Goal: Information Seeking & Learning: Learn about a topic

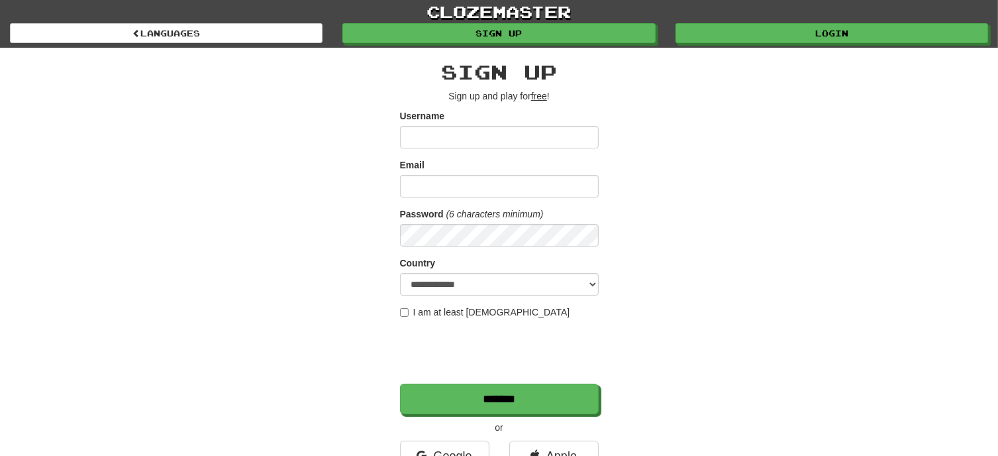
click at [443, 134] on input "Username" at bounding box center [499, 137] width 199 height 23
click at [420, 190] on input "Email" at bounding box center [499, 186] width 199 height 23
click at [428, 126] on input "Username" at bounding box center [499, 137] width 199 height 23
click at [428, 134] on input "Username" at bounding box center [499, 137] width 199 height 23
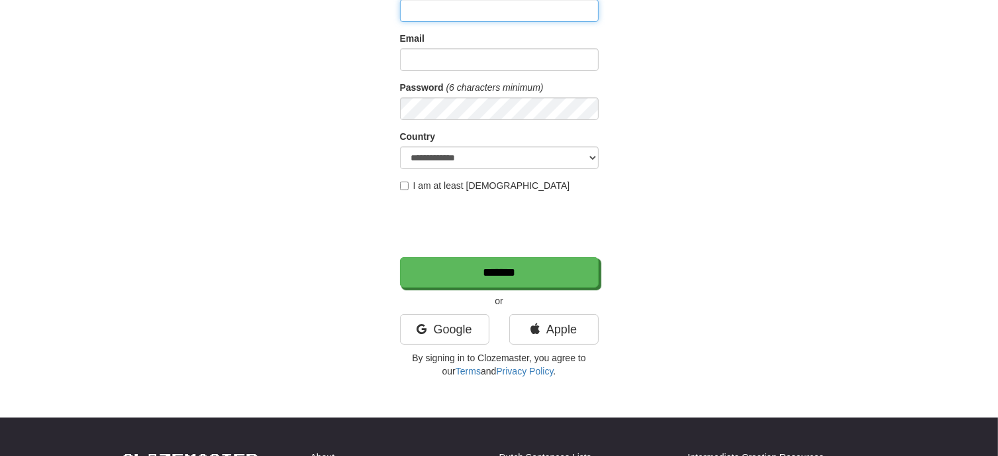
scroll to position [127, 0]
click at [590, 158] on select "**********" at bounding box center [499, 157] width 199 height 23
select select "**"
click at [400, 146] on select "**********" at bounding box center [499, 157] width 199 height 23
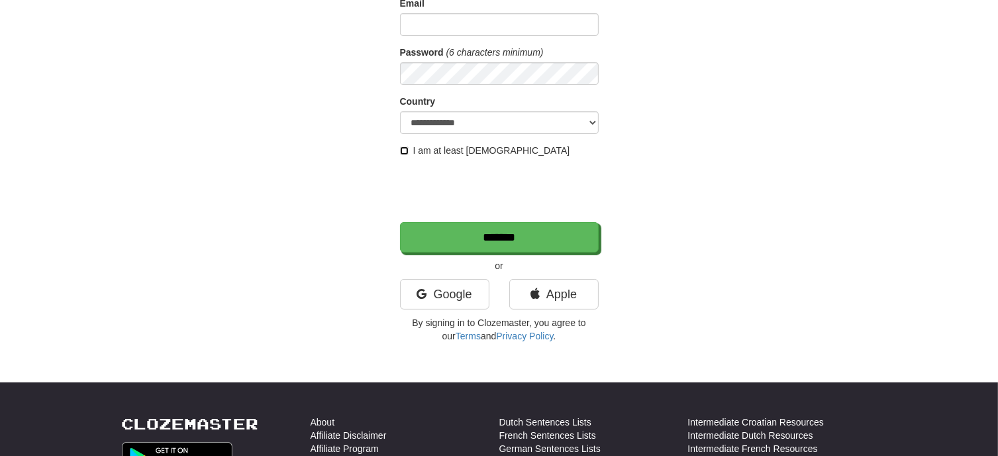
scroll to position [163, 0]
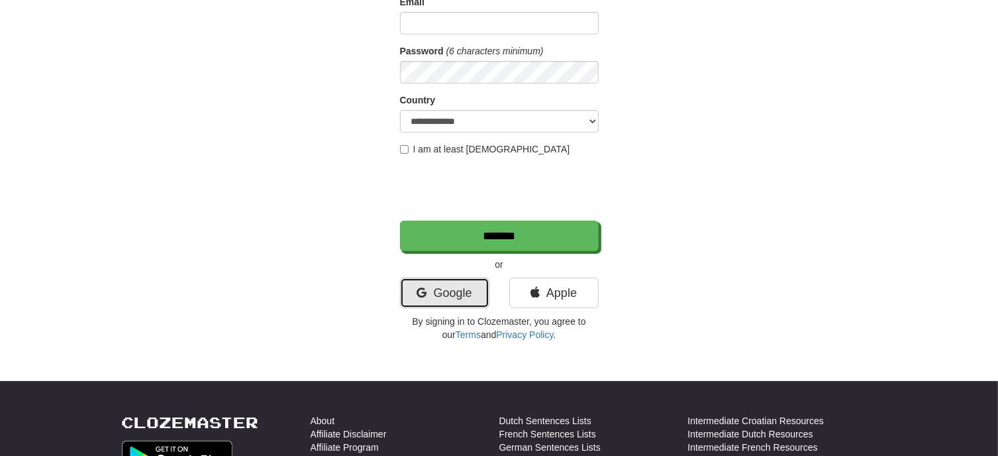
click at [454, 297] on link "Google" at bounding box center [444, 292] width 89 height 30
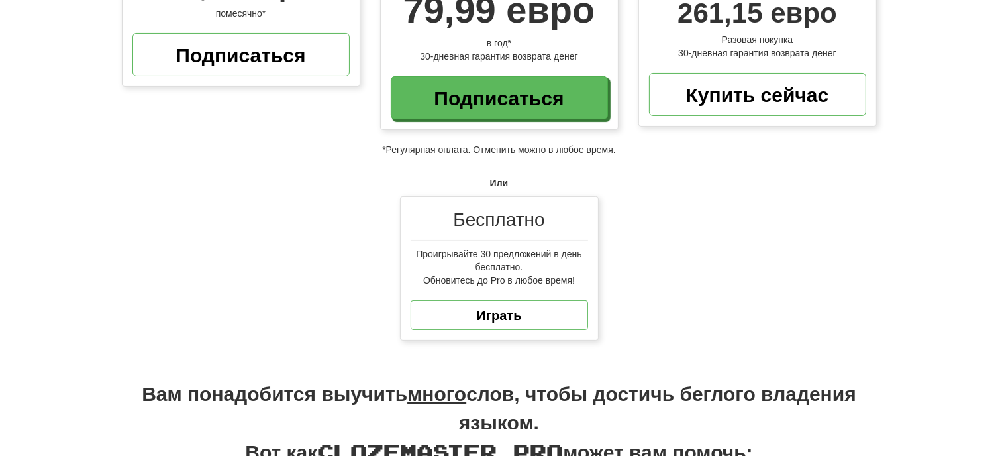
scroll to position [224, 0]
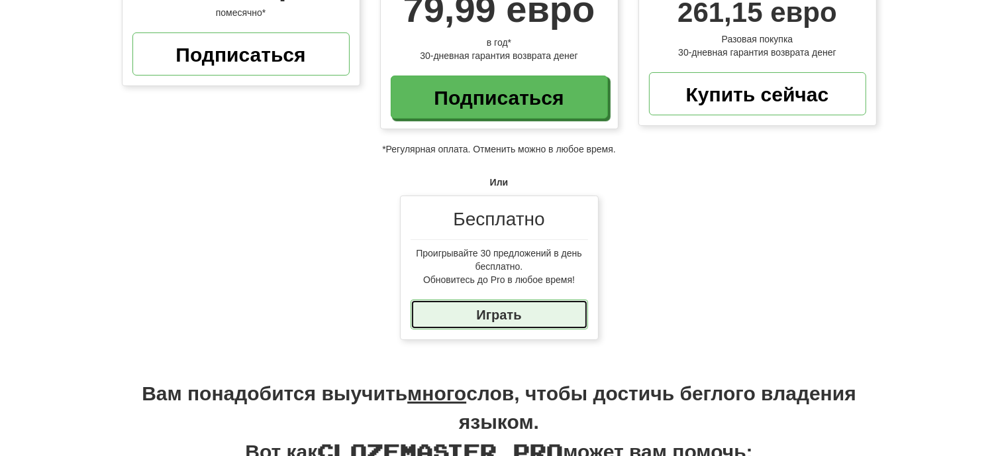
click at [562, 311] on link "Играть" at bounding box center [499, 314] width 177 height 30
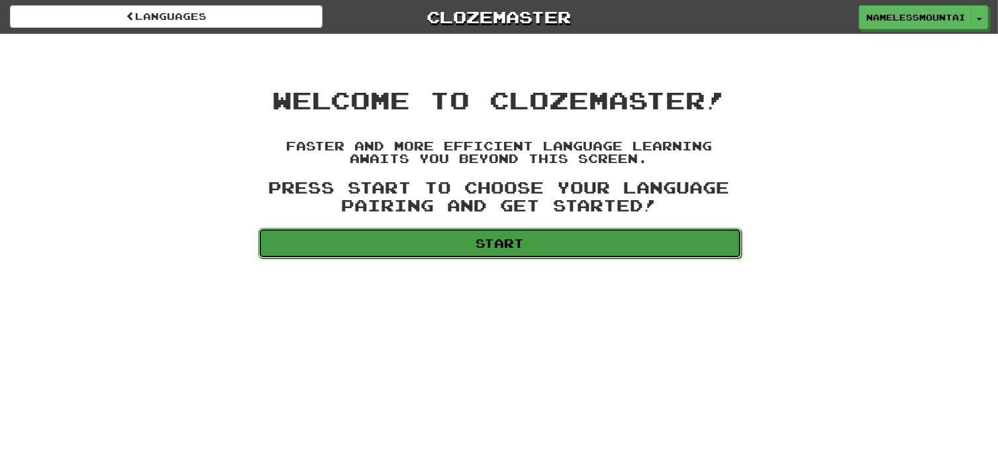
click at [530, 243] on link "Start" at bounding box center [499, 243] width 483 height 30
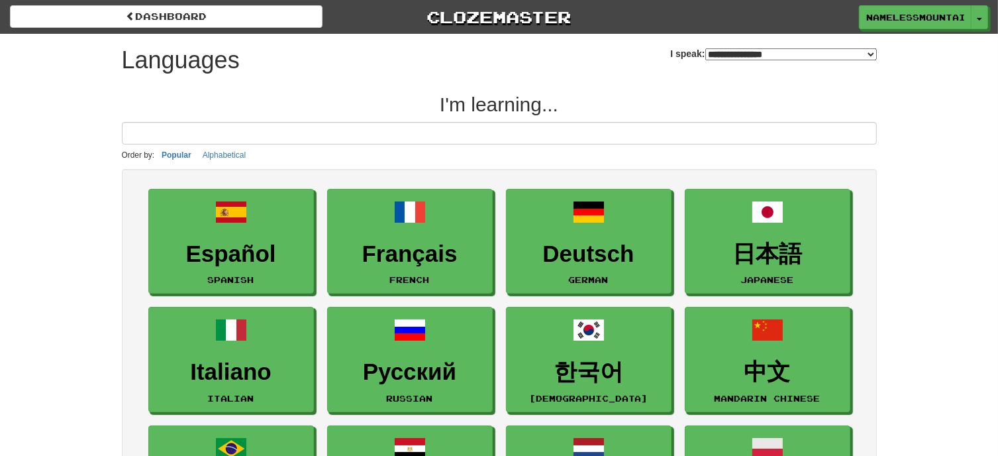
click at [305, 123] on input at bounding box center [499, 133] width 755 height 23
click at [586, 144] on input at bounding box center [499, 133] width 755 height 23
click at [866, 52] on select "**********" at bounding box center [791, 54] width 172 height 12
select select "*******"
click at [705, 48] on select "**********" at bounding box center [791, 54] width 172 height 12
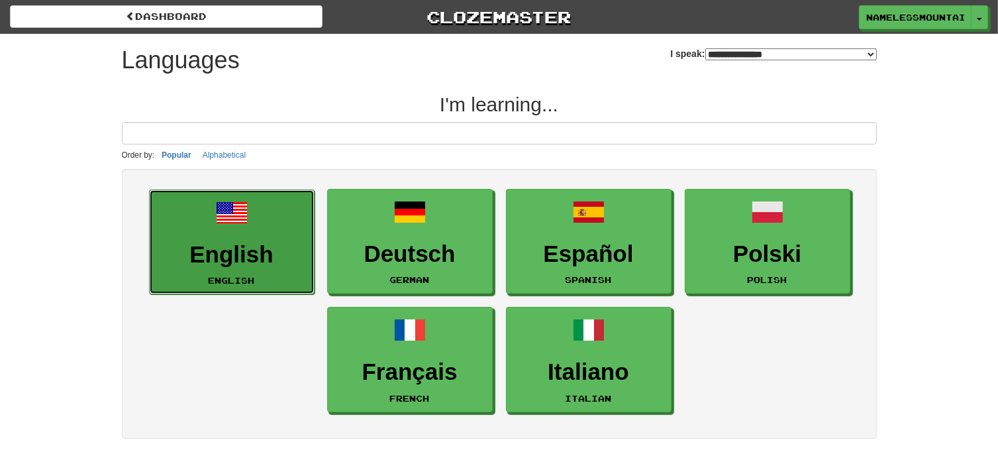
click at [275, 224] on link "English English" at bounding box center [232, 241] width 166 height 105
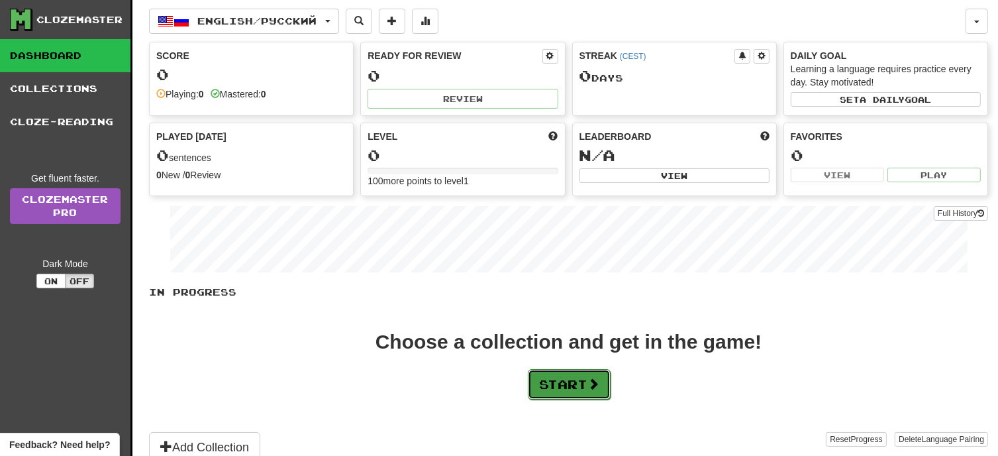
click at [593, 379] on span at bounding box center [593, 383] width 12 height 12
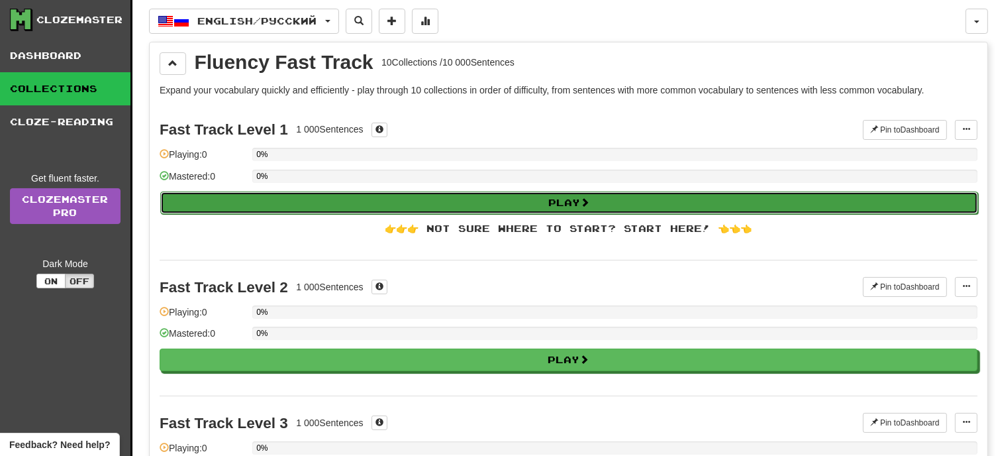
click at [559, 195] on button "Play" at bounding box center [569, 202] width 818 height 23
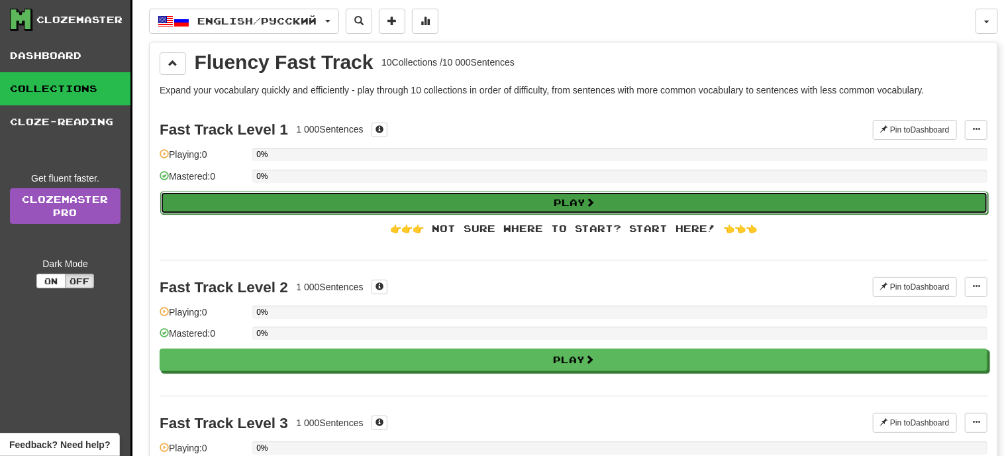
select select "**"
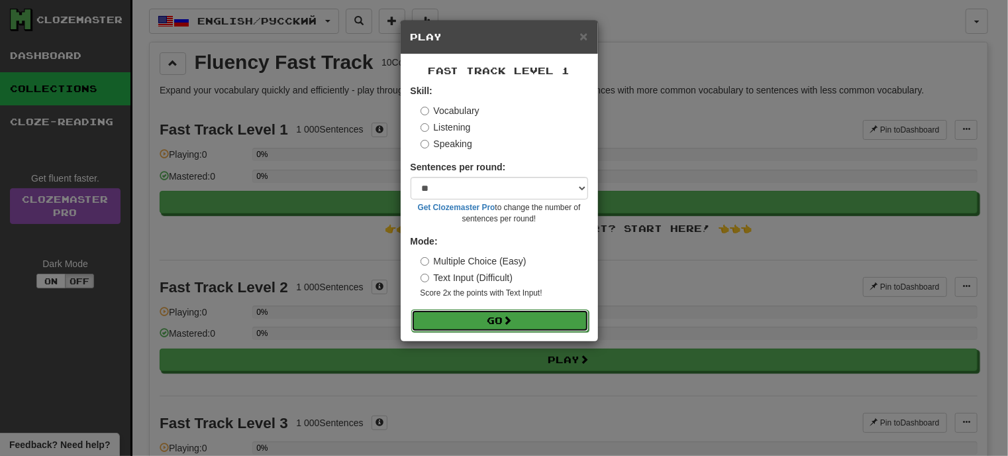
click at [468, 323] on button "Go" at bounding box center [499, 320] width 177 height 23
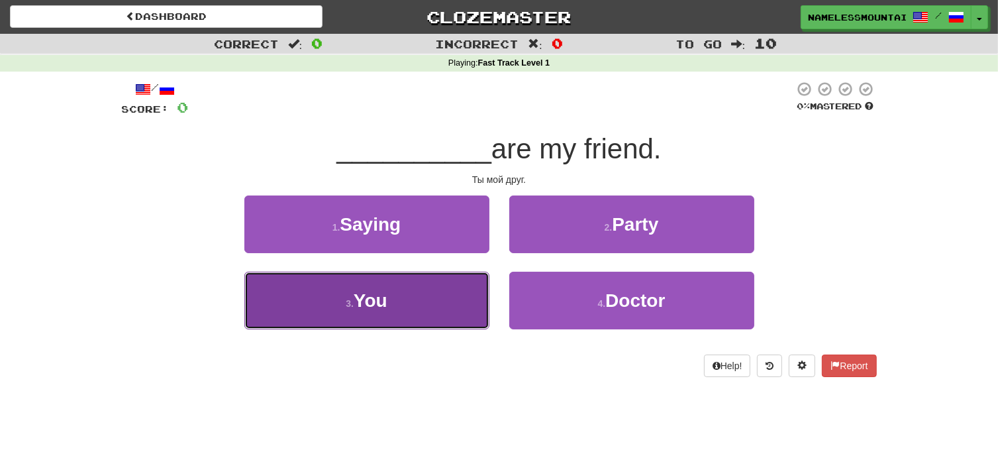
click at [401, 301] on button "3 . You" at bounding box center [366, 301] width 245 height 58
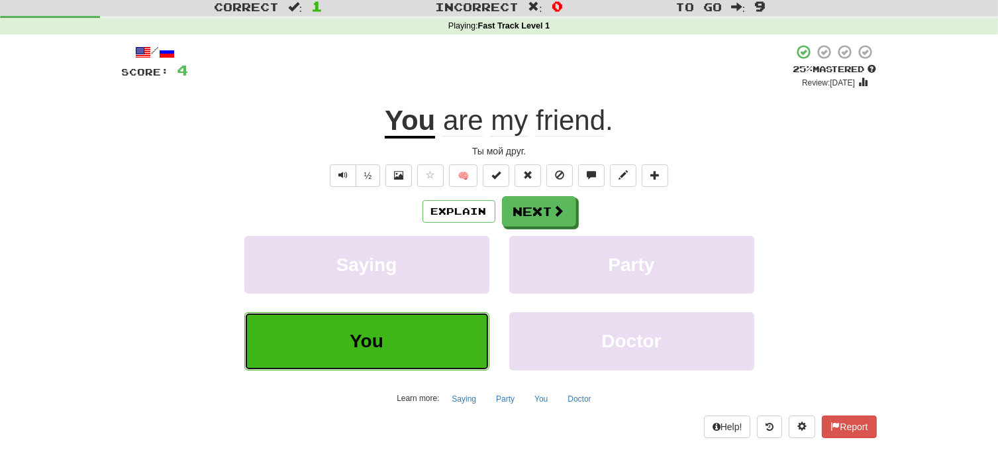
scroll to position [40, 0]
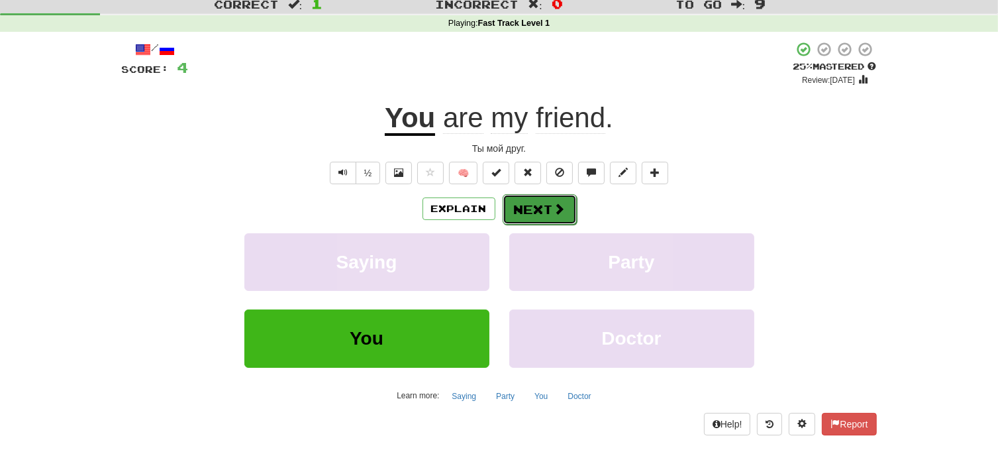
click at [550, 209] on button "Next" at bounding box center [540, 209] width 74 height 30
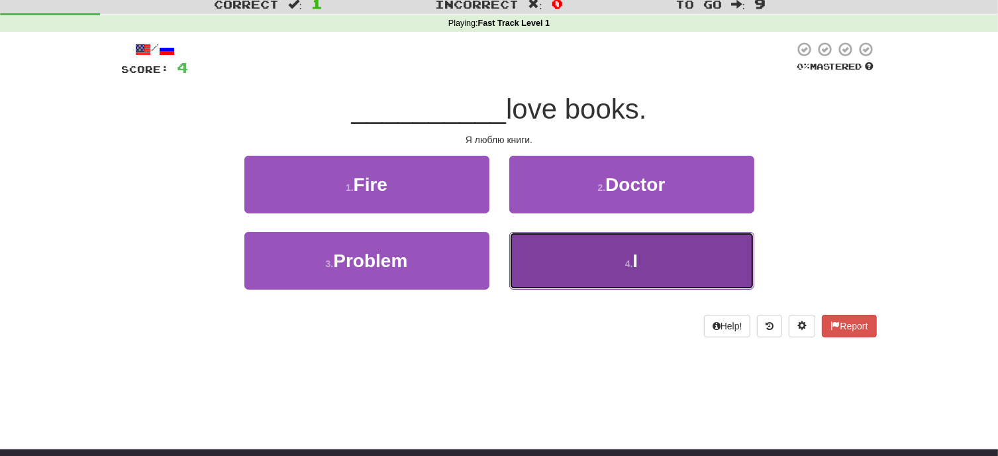
click at [627, 264] on small "4 ." at bounding box center [629, 263] width 8 height 11
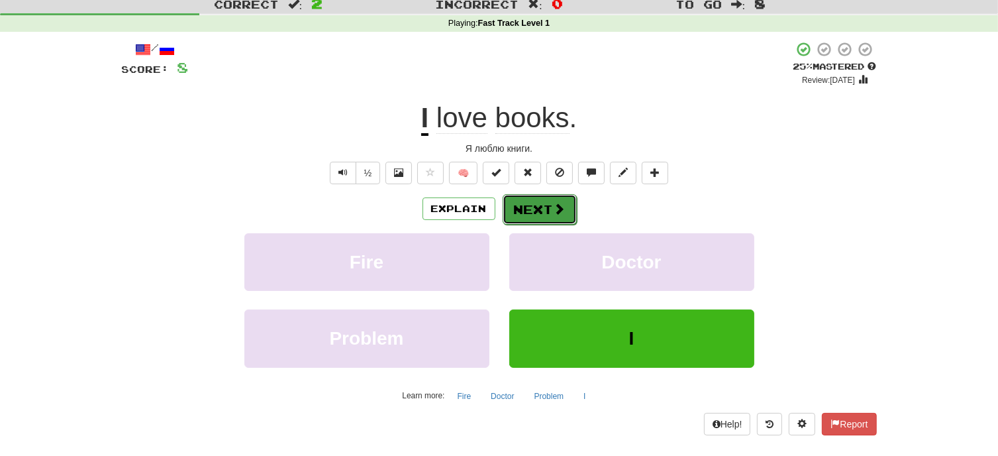
click at [556, 208] on span at bounding box center [560, 209] width 12 height 12
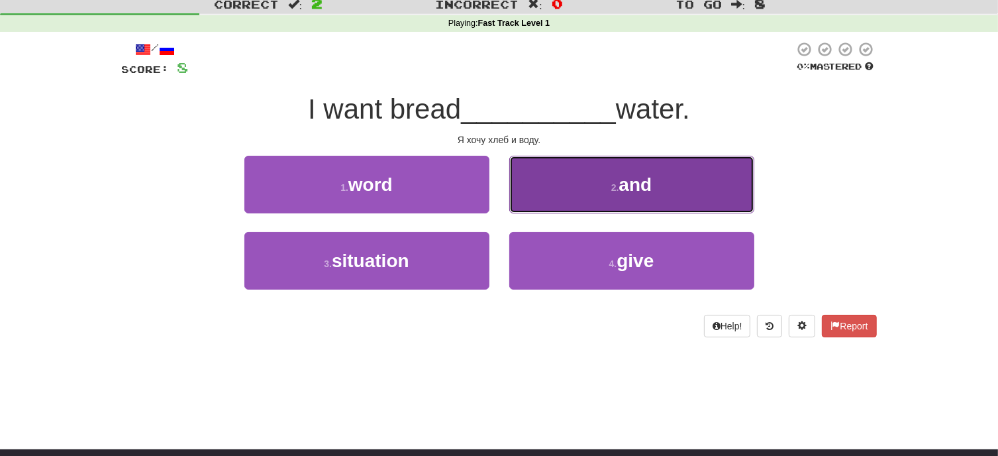
click at [654, 187] on button "2 . and" at bounding box center [631, 185] width 245 height 58
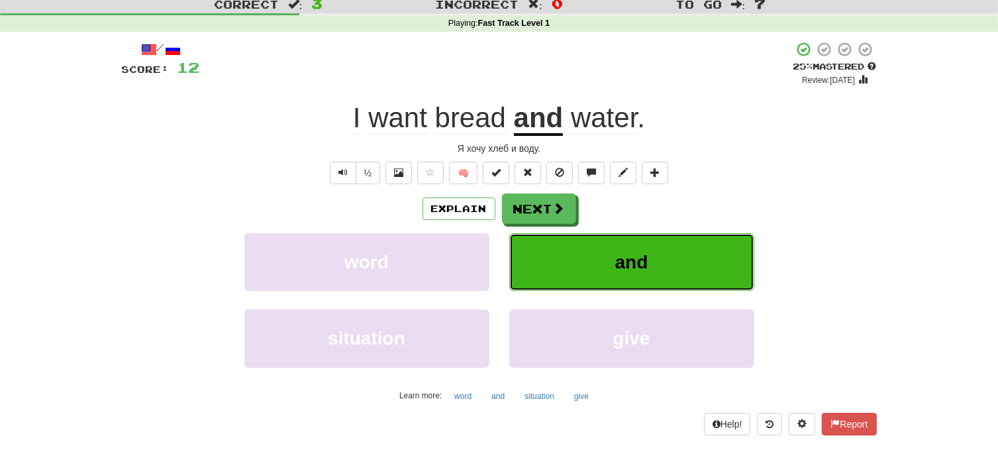
click at [642, 266] on span "and" at bounding box center [631, 262] width 33 height 21
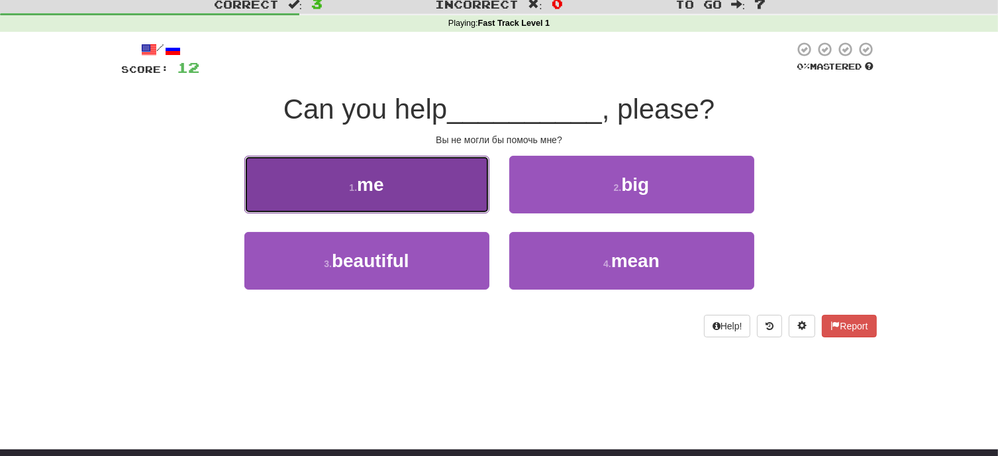
click at [383, 188] on span "me" at bounding box center [370, 184] width 26 height 21
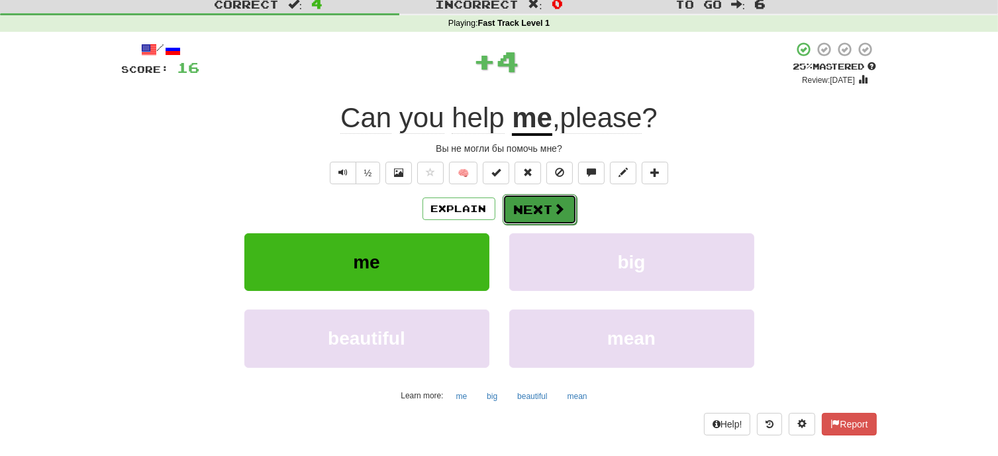
click at [534, 209] on button "Next" at bounding box center [540, 209] width 74 height 30
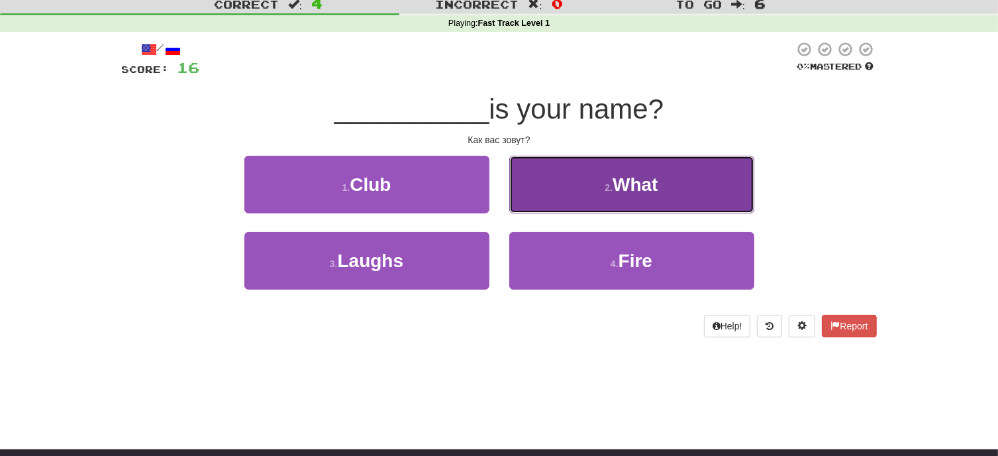
click at [646, 189] on span "What" at bounding box center [635, 184] width 45 height 21
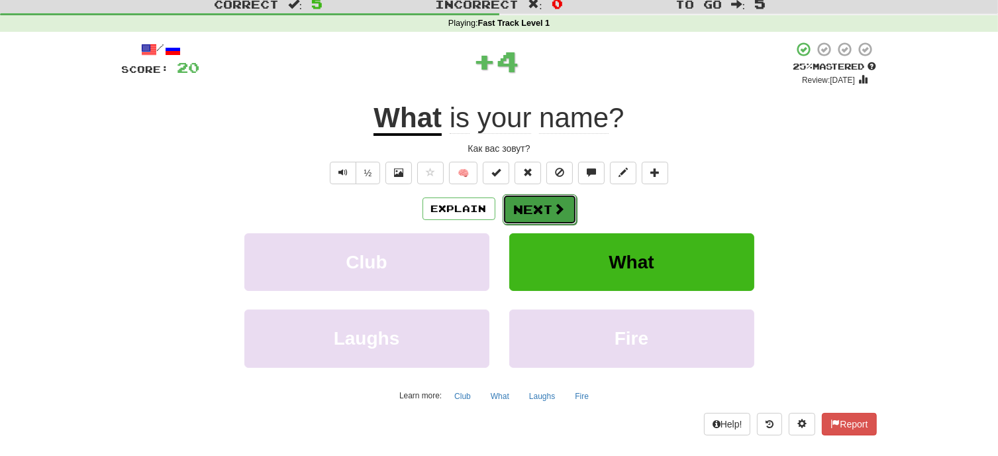
click at [556, 203] on span at bounding box center [560, 209] width 12 height 12
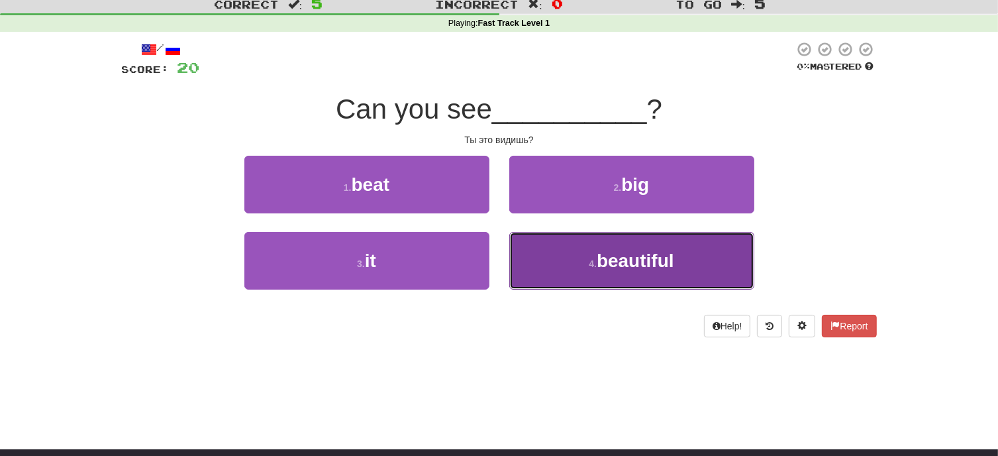
click at [644, 262] on span "beautiful" at bounding box center [635, 260] width 77 height 21
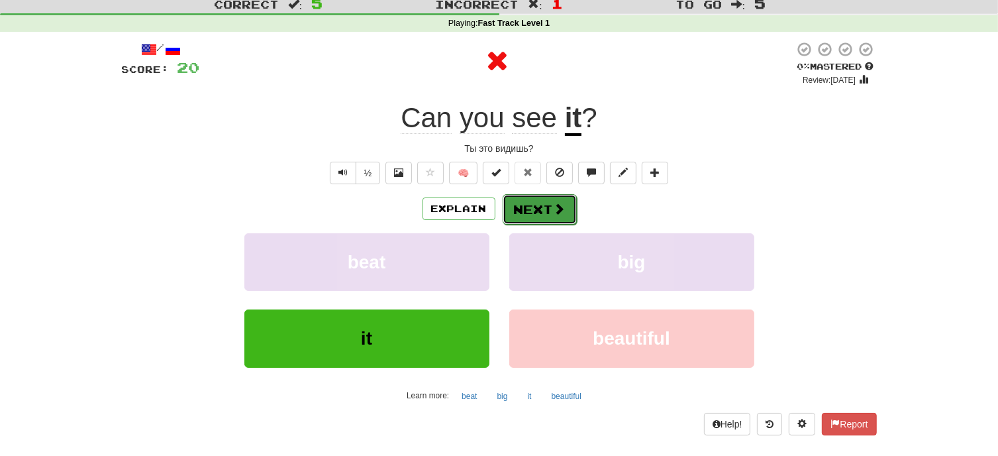
click at [551, 203] on button "Next" at bounding box center [540, 209] width 74 height 30
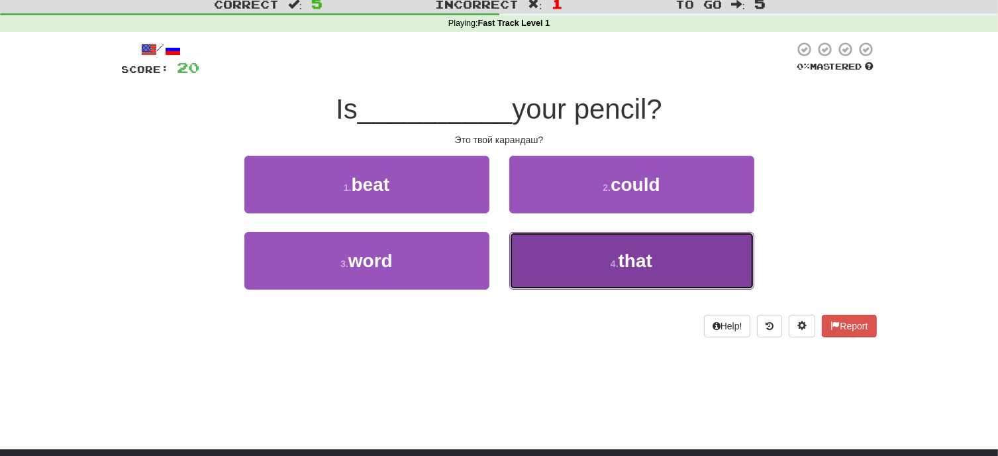
click at [633, 262] on span "that" at bounding box center [635, 260] width 34 height 21
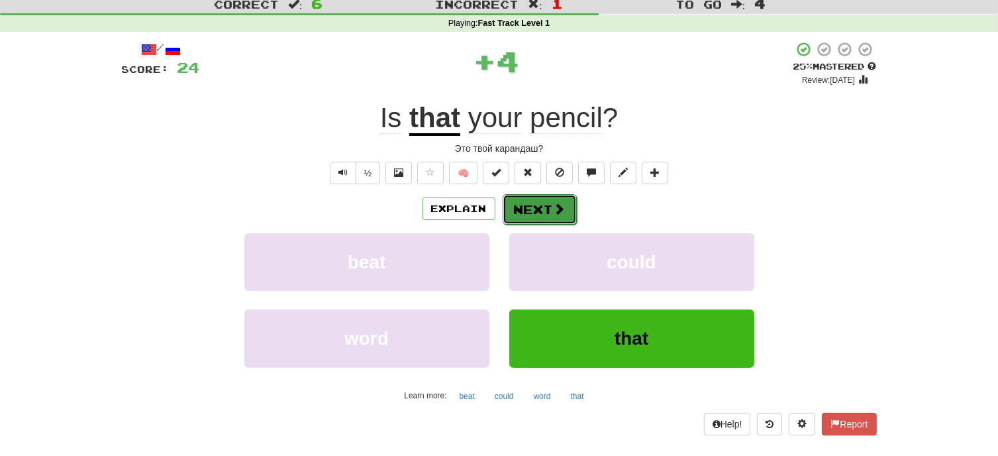
click at [547, 201] on button "Next" at bounding box center [540, 209] width 74 height 30
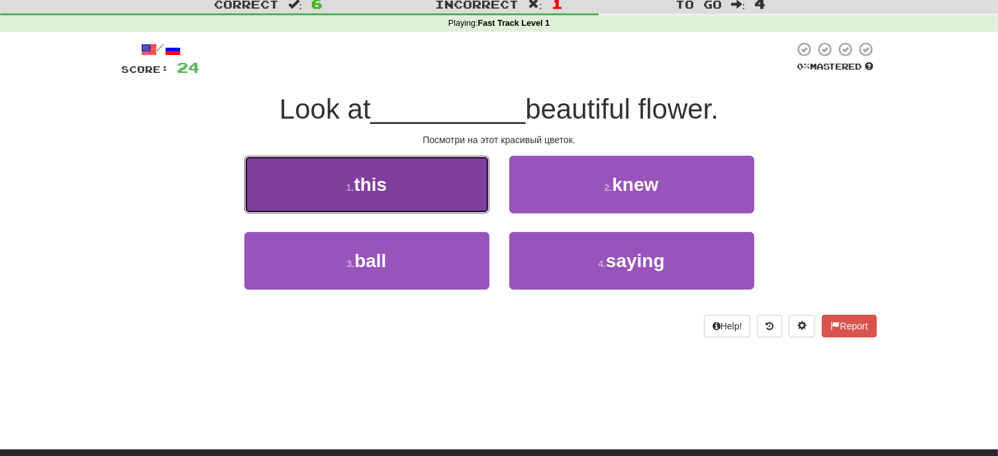
click at [429, 185] on button "1 . this" at bounding box center [366, 185] width 245 height 58
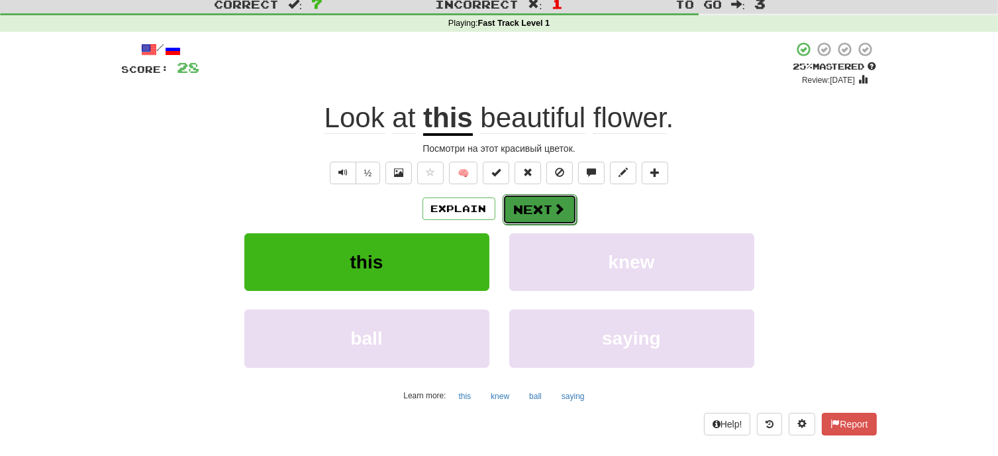
click at [549, 203] on button "Next" at bounding box center [540, 209] width 74 height 30
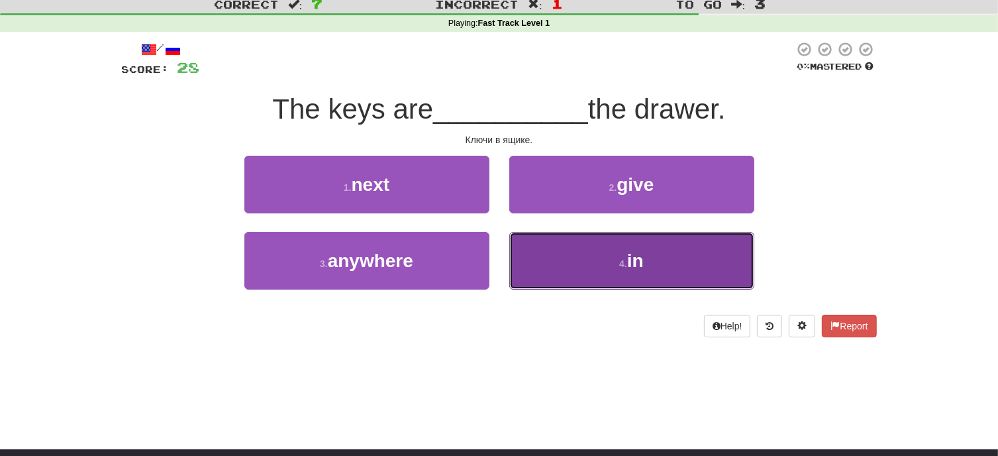
click at [621, 256] on button "4 . in" at bounding box center [631, 261] width 245 height 58
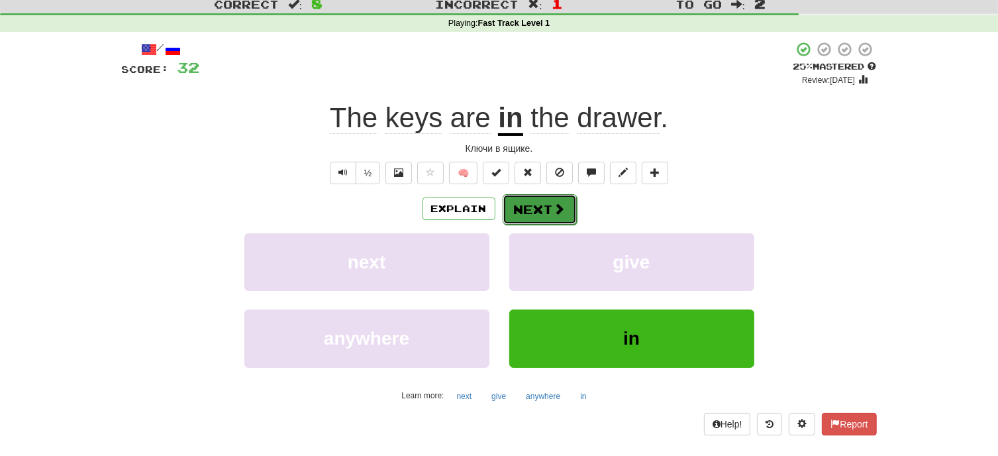
click at [556, 207] on span at bounding box center [560, 209] width 12 height 12
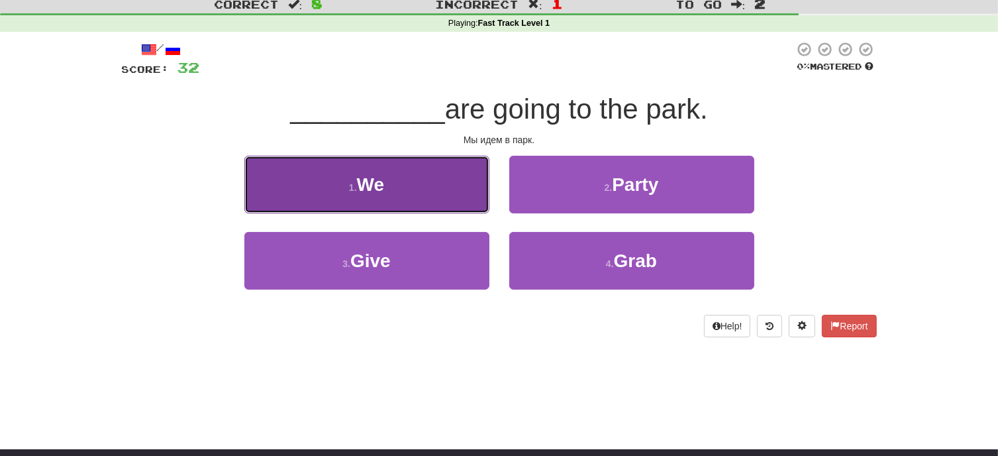
click at [432, 199] on button "1 . We" at bounding box center [366, 185] width 245 height 58
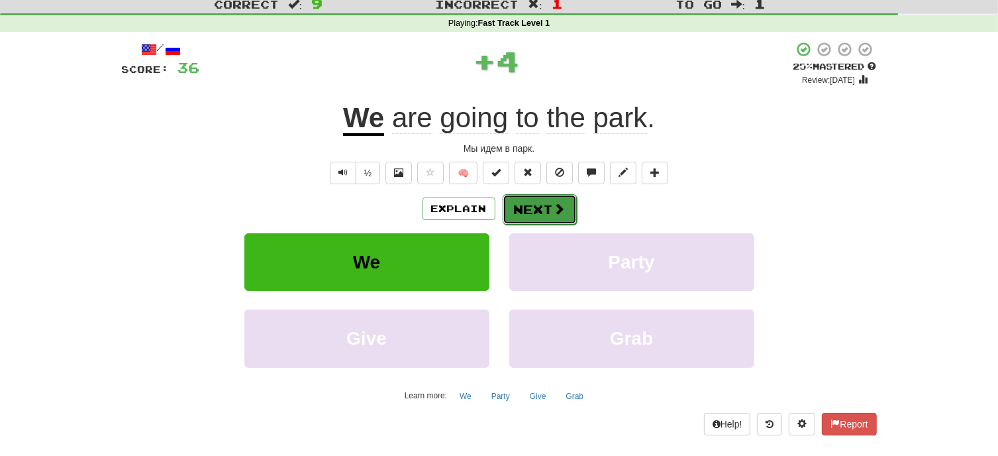
click at [532, 203] on button "Next" at bounding box center [540, 209] width 74 height 30
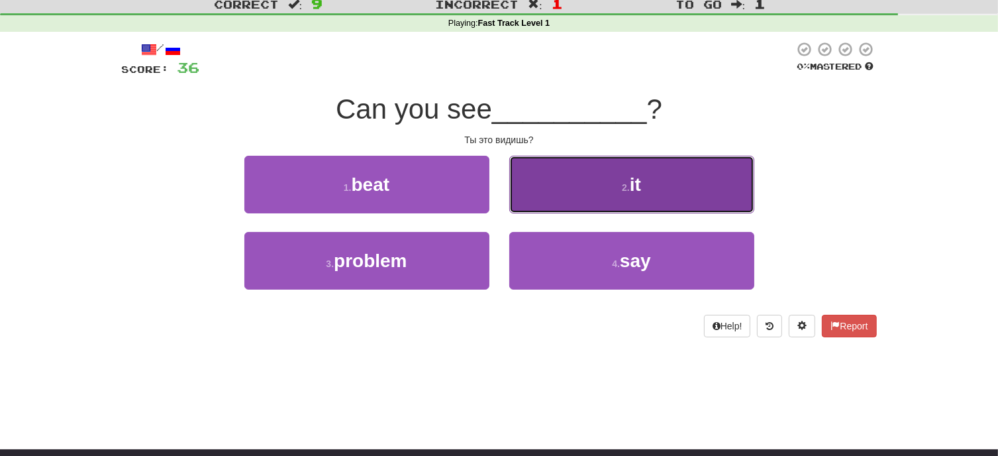
click at [577, 203] on button "2 . it" at bounding box center [631, 185] width 245 height 58
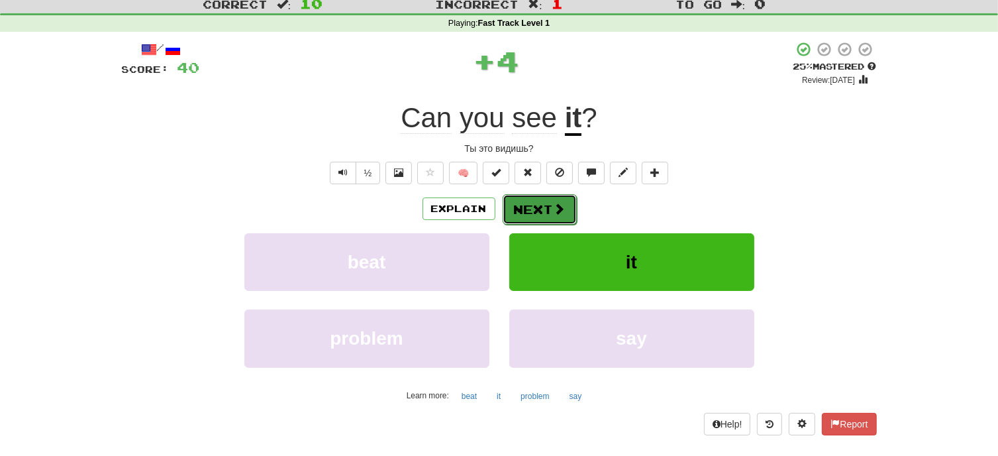
click at [524, 205] on button "Next" at bounding box center [540, 209] width 74 height 30
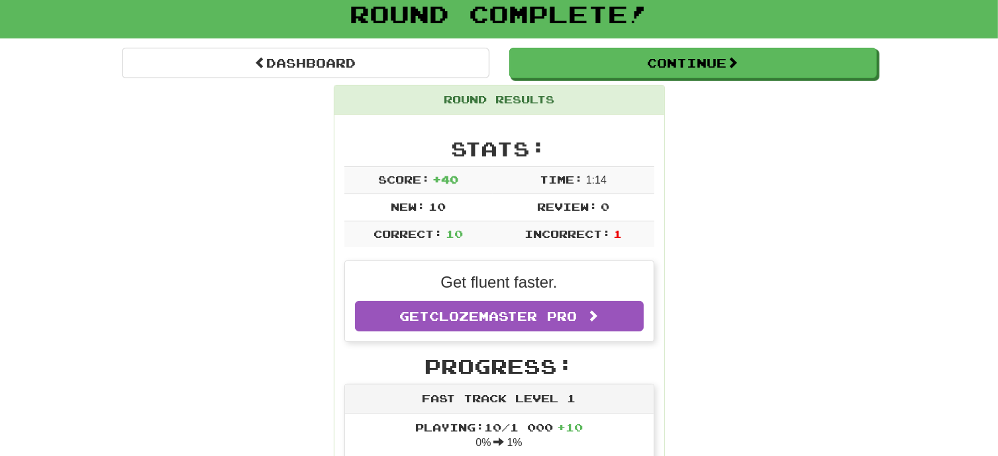
scroll to position [83, 0]
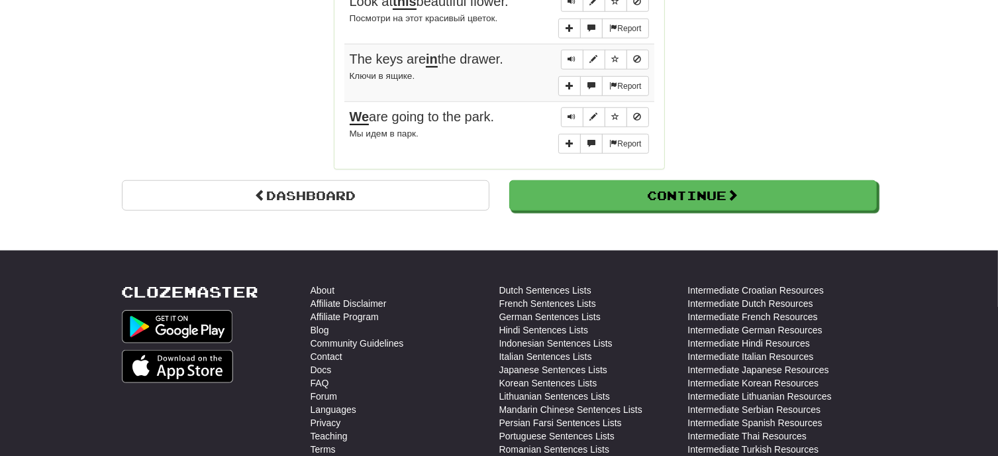
scroll to position [1128, 0]
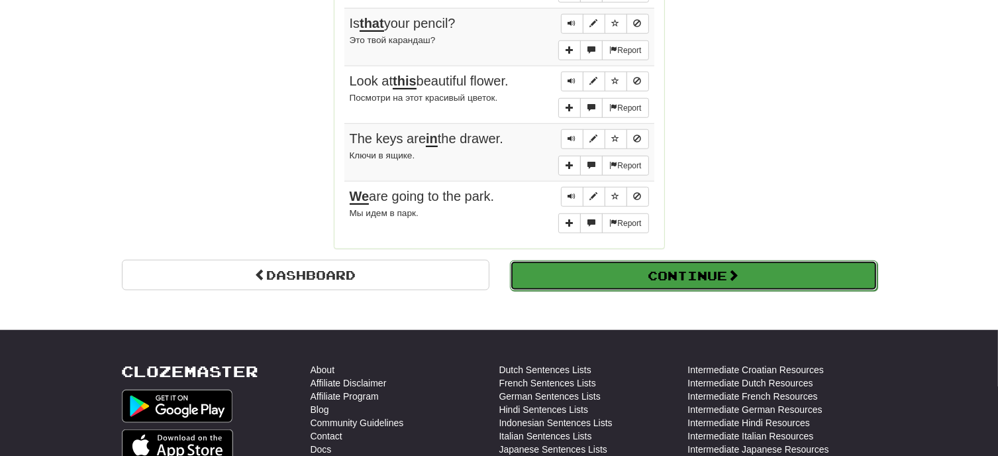
click at [748, 271] on button "Continue" at bounding box center [694, 275] width 368 height 30
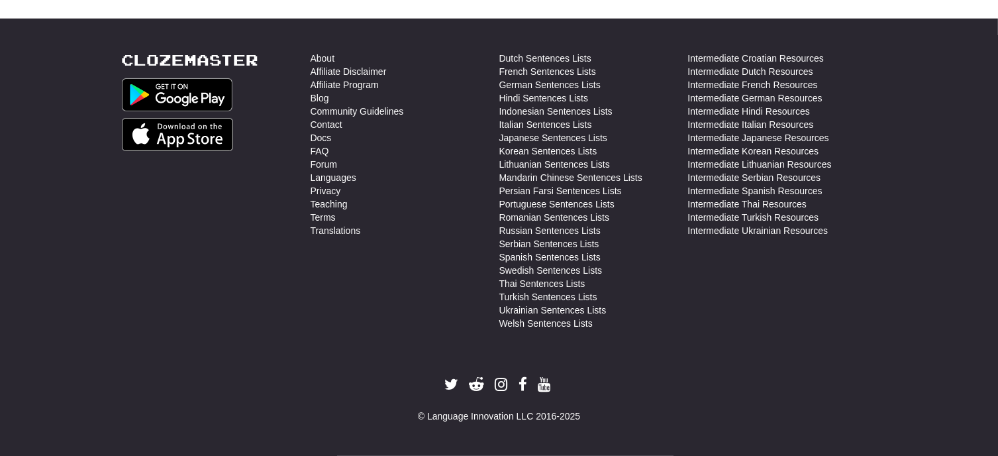
scroll to position [0, 0]
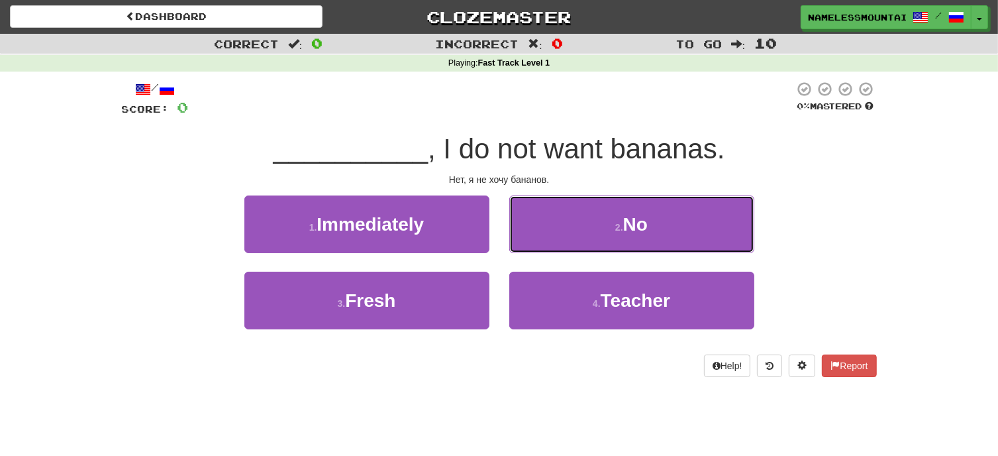
click at [700, 213] on button "2 . No" at bounding box center [631, 224] width 245 height 58
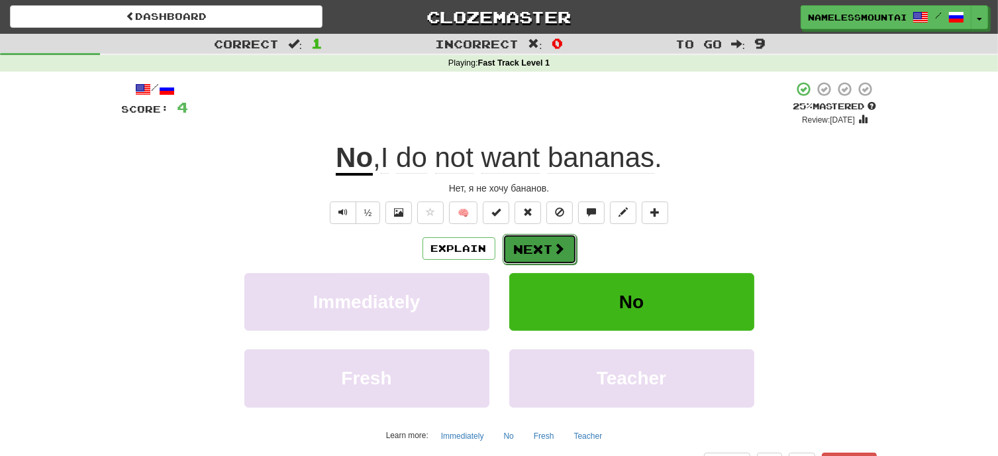
click at [542, 256] on button "Next" at bounding box center [540, 249] width 74 height 30
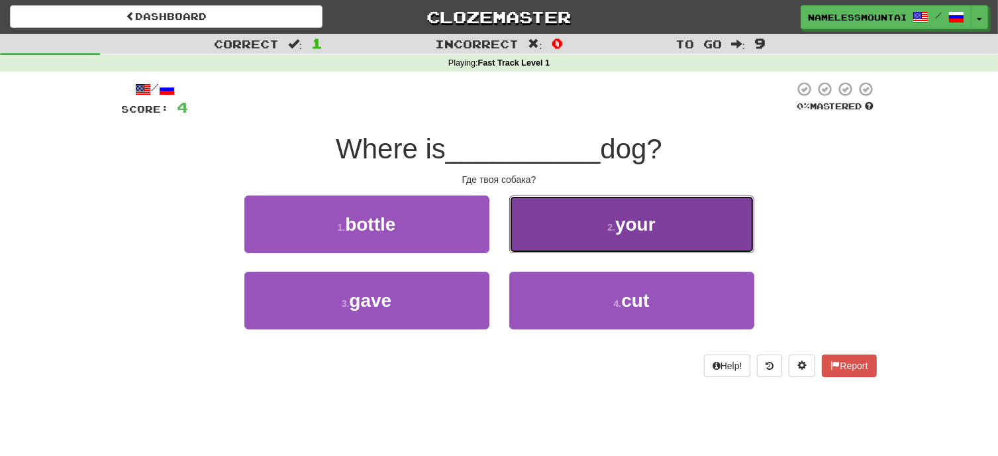
click at [618, 239] on button "2 . your" at bounding box center [631, 224] width 245 height 58
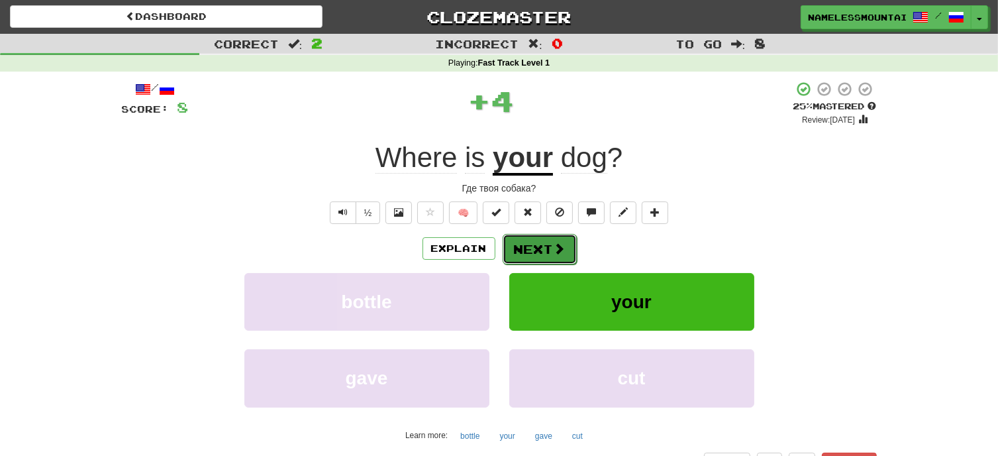
click at [533, 246] on button "Next" at bounding box center [540, 249] width 74 height 30
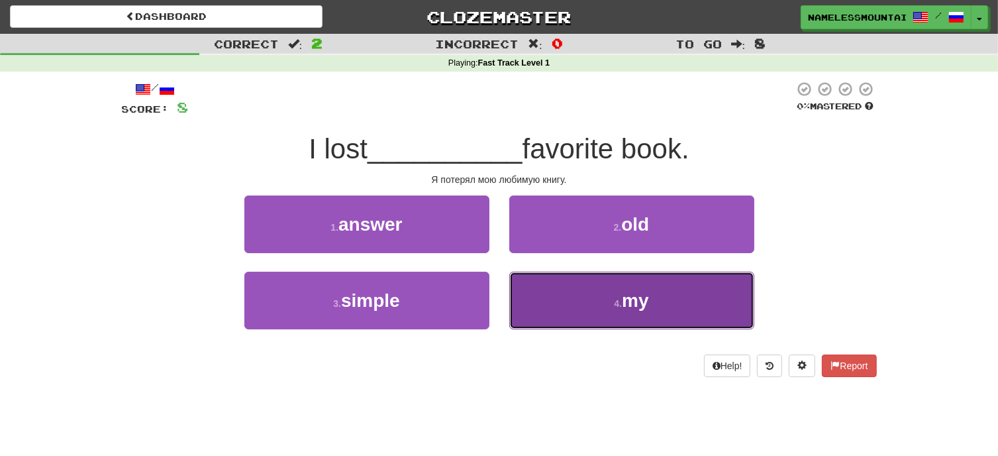
click at [595, 297] on button "4 . my" at bounding box center [631, 301] width 245 height 58
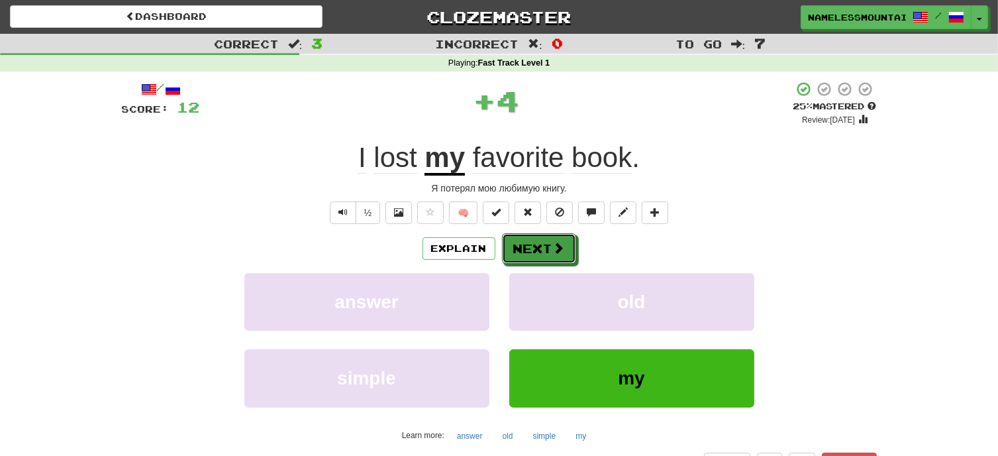
click at [552, 233] on div "Explain Next" at bounding box center [499, 248] width 755 height 30
click at [549, 246] on button "Next" at bounding box center [540, 249] width 74 height 30
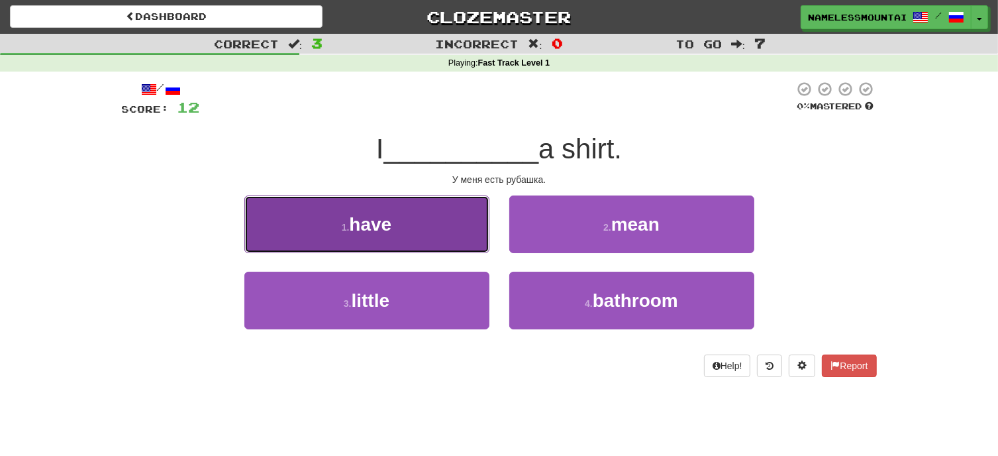
click at [441, 219] on button "1 . have" at bounding box center [366, 224] width 245 height 58
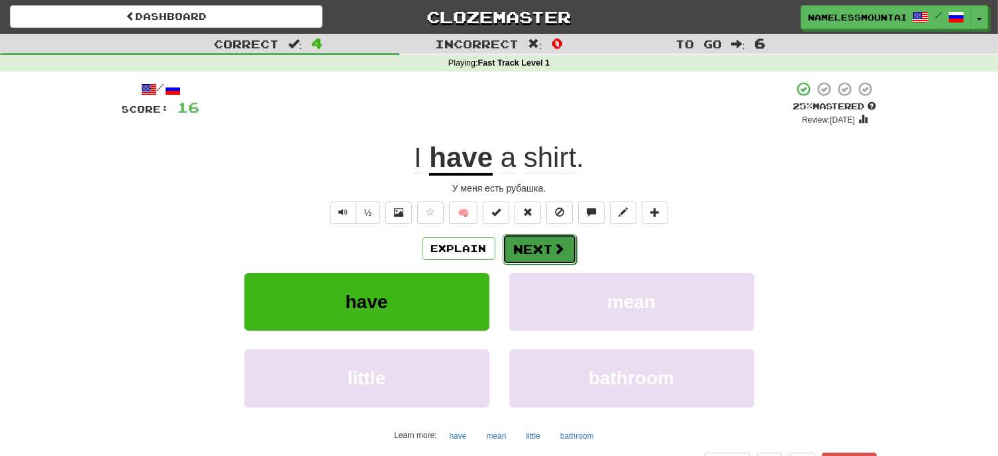
click at [538, 239] on button "Next" at bounding box center [540, 249] width 74 height 30
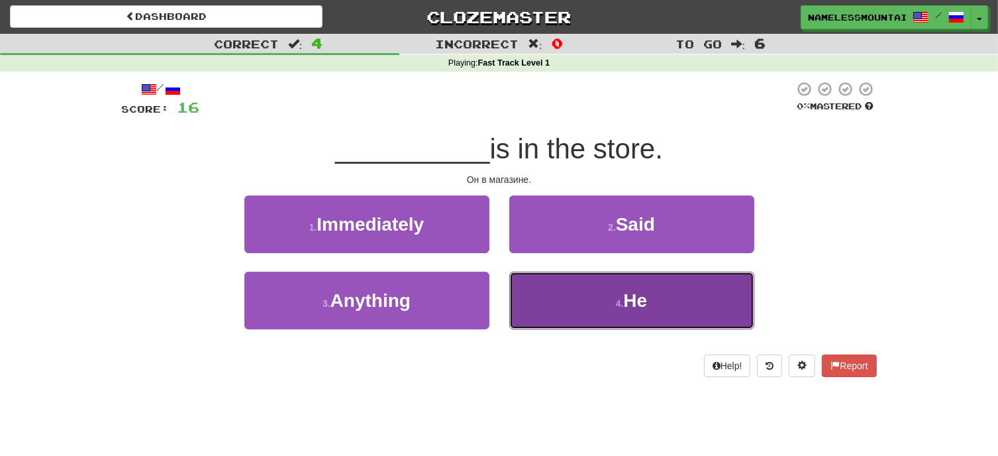
click at [652, 293] on button "4 . He" at bounding box center [631, 301] width 245 height 58
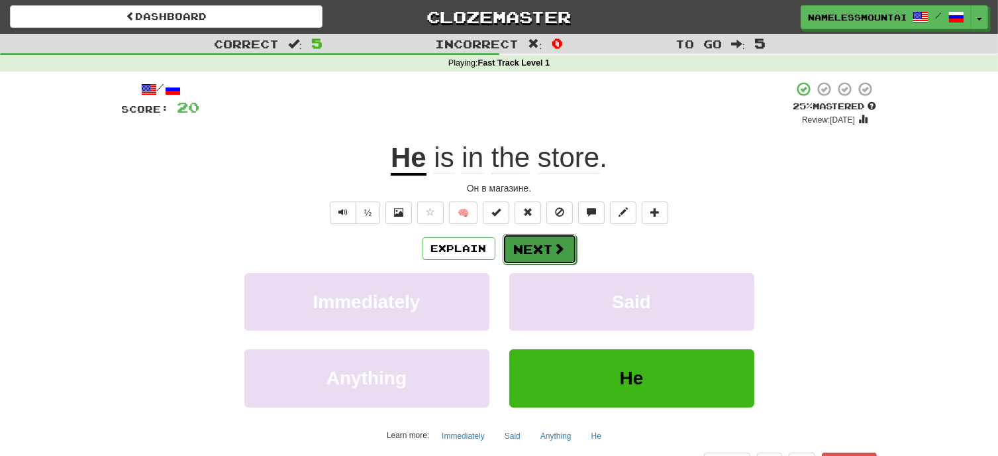
click at [550, 251] on button "Next" at bounding box center [540, 249] width 74 height 30
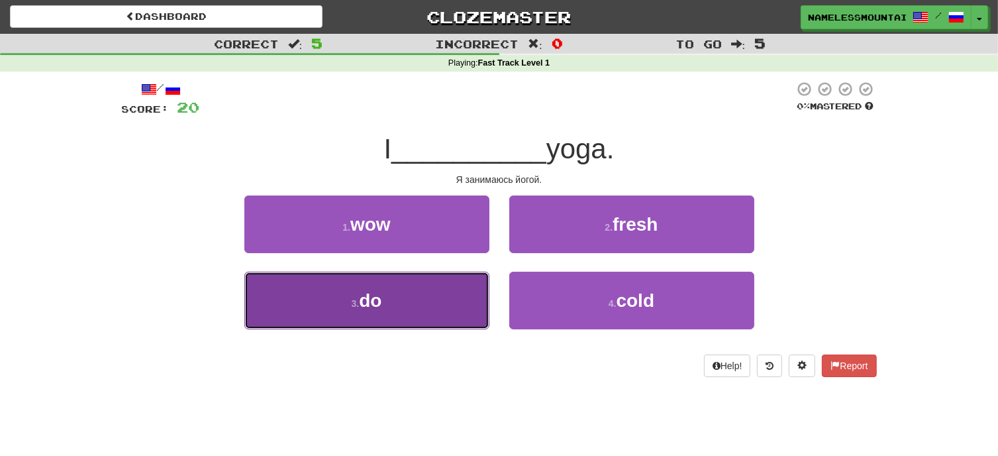
click at [448, 288] on button "3 . do" at bounding box center [366, 301] width 245 height 58
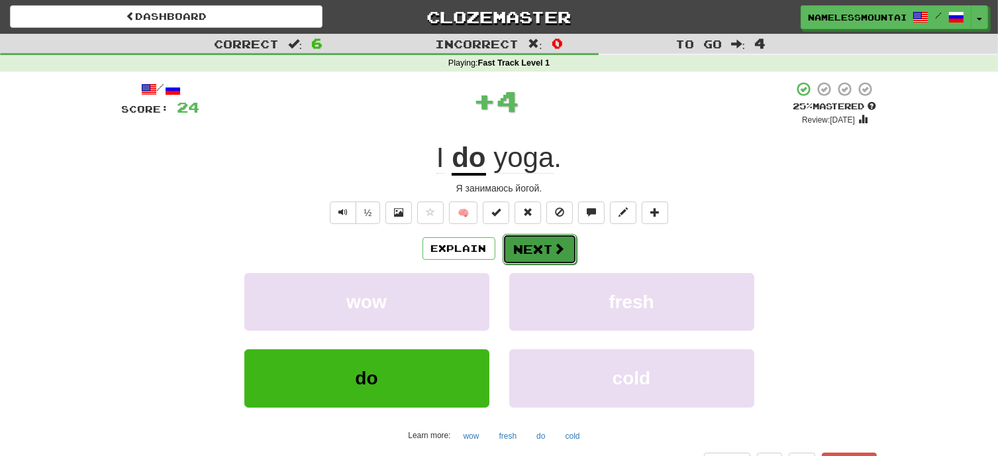
click at [536, 252] on button "Next" at bounding box center [540, 249] width 74 height 30
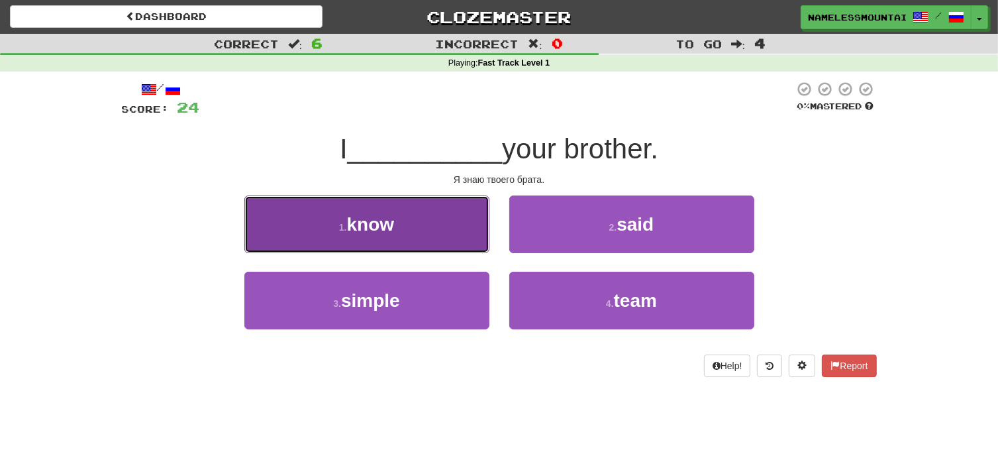
click at [475, 234] on button "1 . know" at bounding box center [366, 224] width 245 height 58
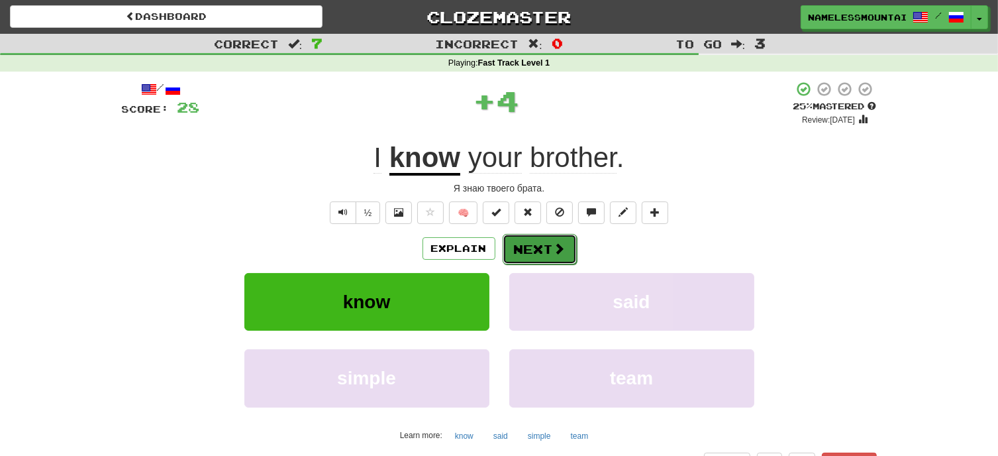
click at [546, 243] on button "Next" at bounding box center [540, 249] width 74 height 30
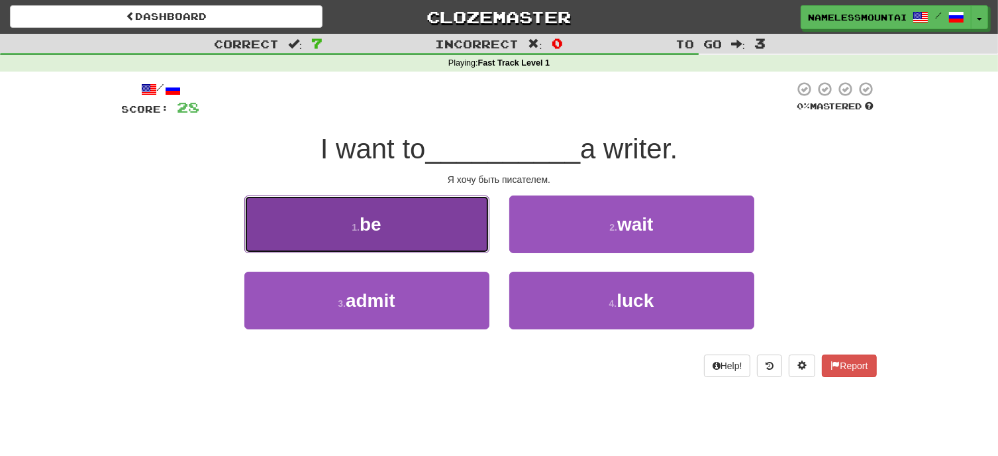
click at [436, 227] on button "1 . be" at bounding box center [366, 224] width 245 height 58
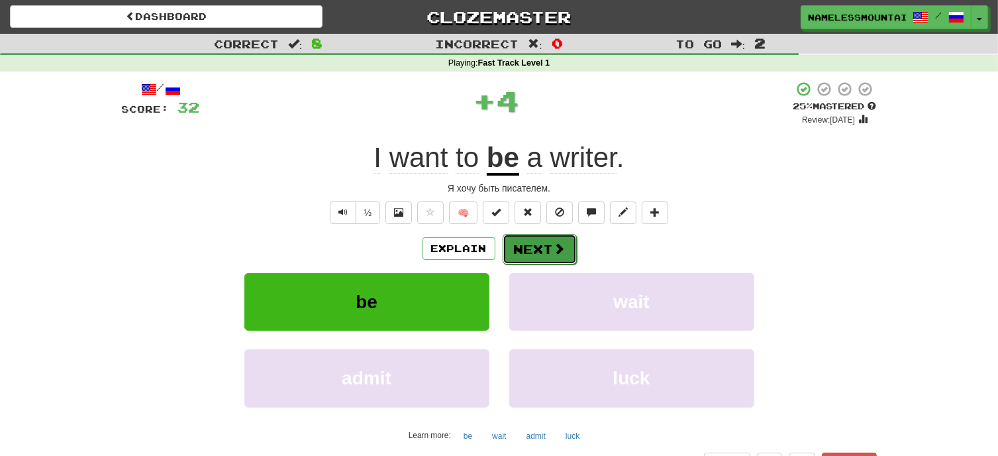
click at [527, 250] on button "Next" at bounding box center [540, 249] width 74 height 30
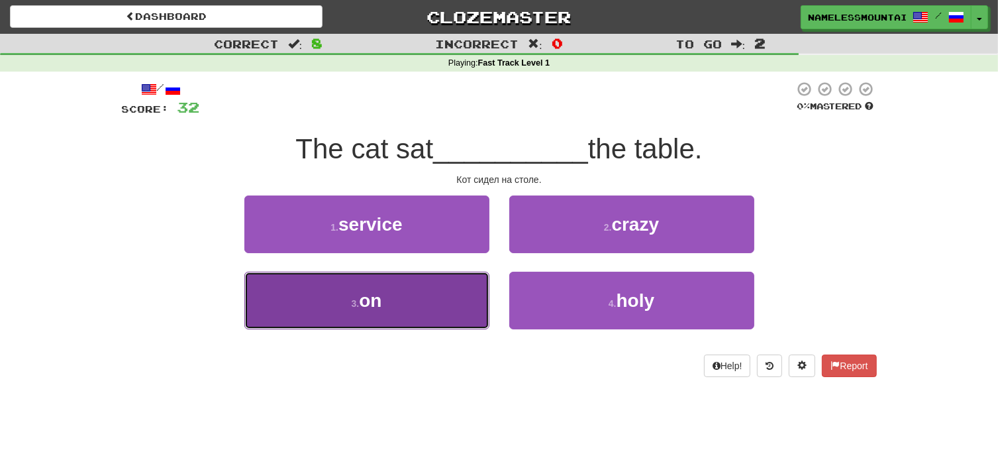
click at [409, 303] on button "3 . on" at bounding box center [366, 301] width 245 height 58
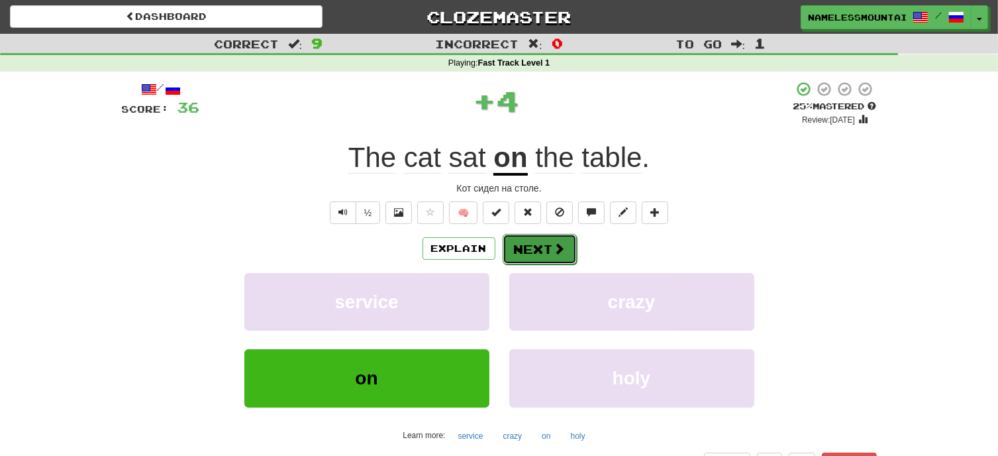
click at [525, 243] on button "Next" at bounding box center [540, 249] width 74 height 30
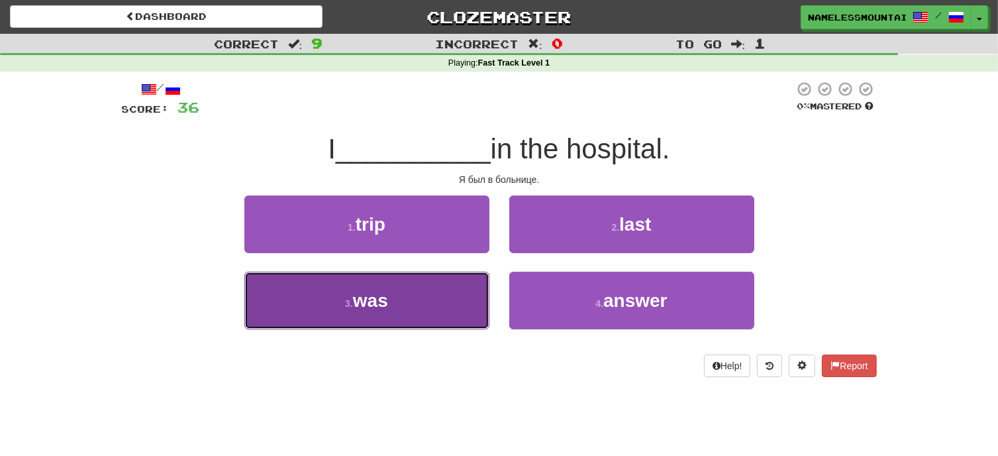
click at [464, 283] on button "3 . was" at bounding box center [366, 301] width 245 height 58
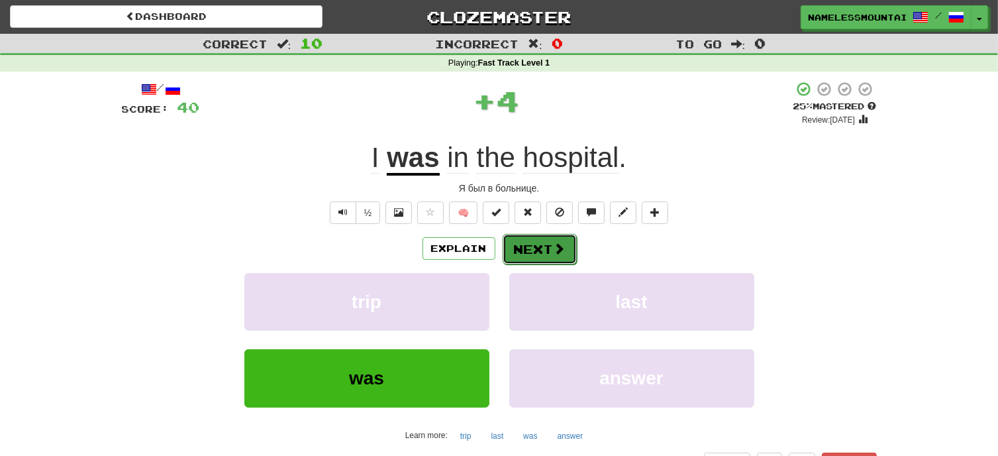
drag, startPoint x: 551, startPoint y: 247, endPoint x: 538, endPoint y: 252, distance: 14.0
click at [538, 252] on button "Next" at bounding box center [540, 249] width 74 height 30
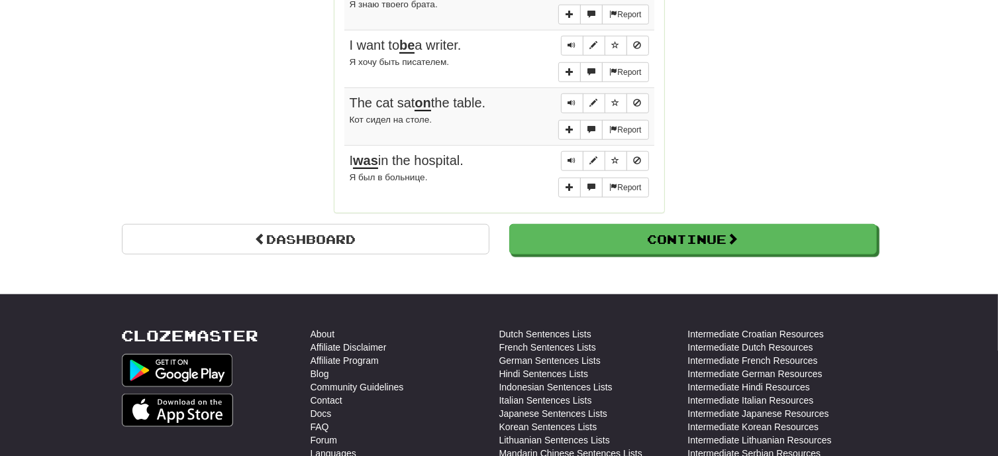
scroll to position [1175, 0]
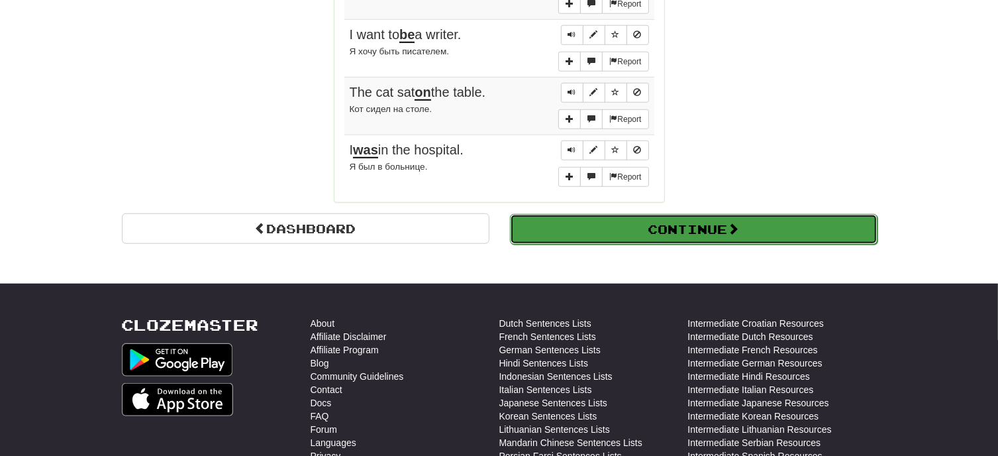
click at [695, 221] on button "Continue" at bounding box center [694, 229] width 368 height 30
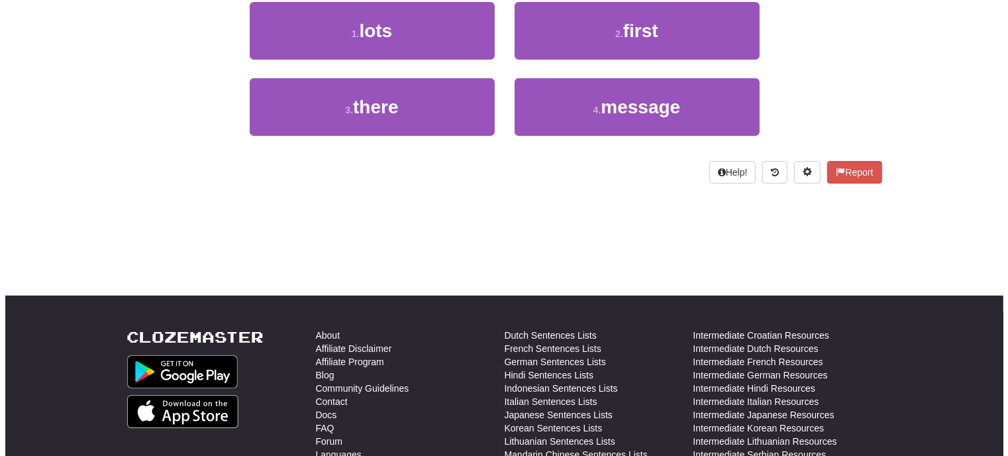
scroll to position [0, 0]
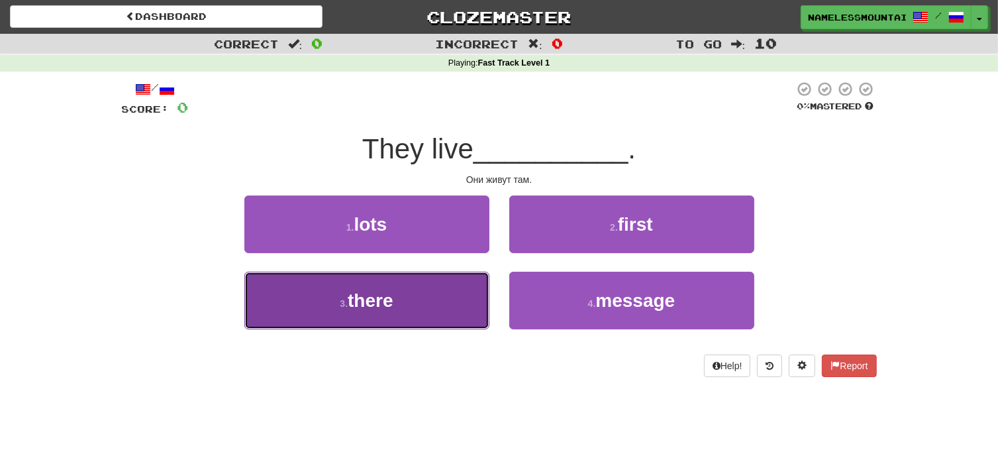
click at [438, 313] on button "3 . there" at bounding box center [366, 301] width 245 height 58
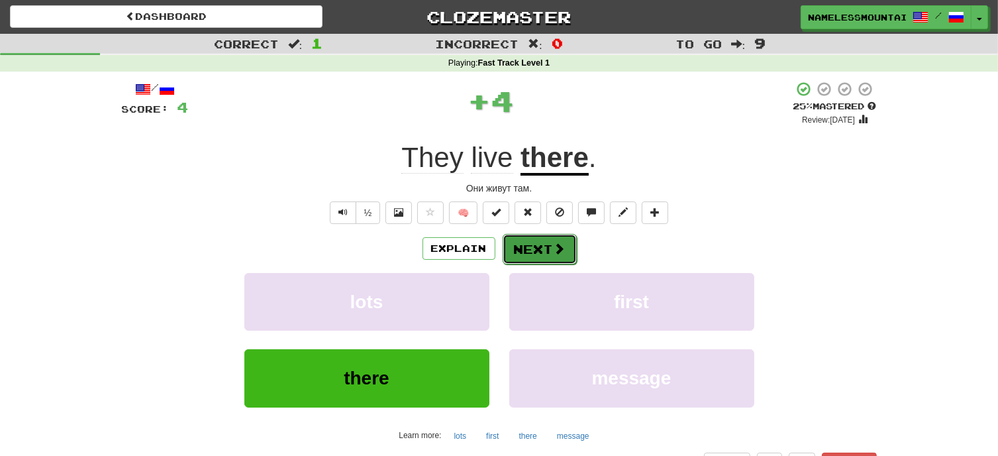
click at [554, 254] on span at bounding box center [560, 248] width 12 height 12
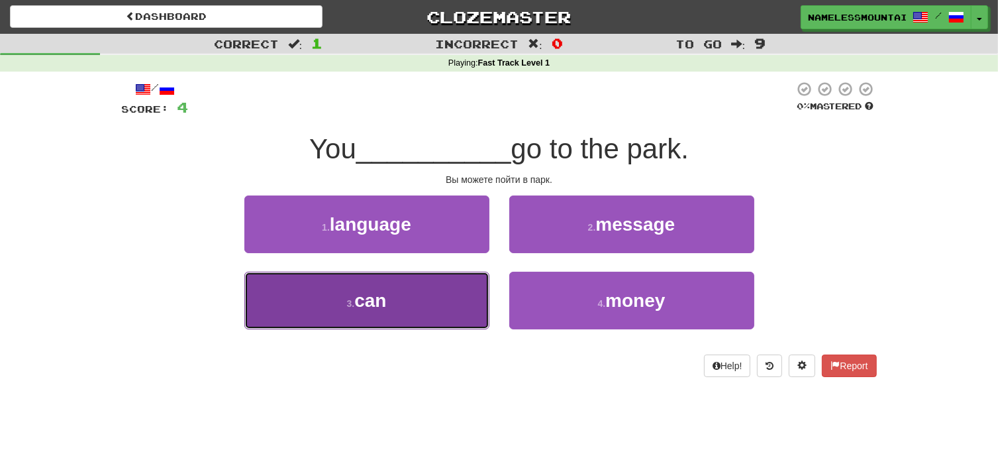
click at [416, 295] on button "3 . can" at bounding box center [366, 301] width 245 height 58
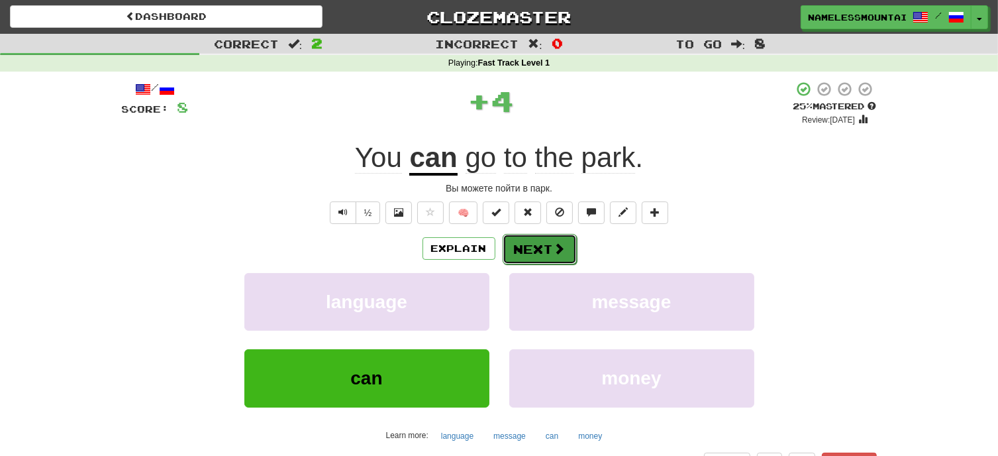
click at [529, 256] on button "Next" at bounding box center [540, 249] width 74 height 30
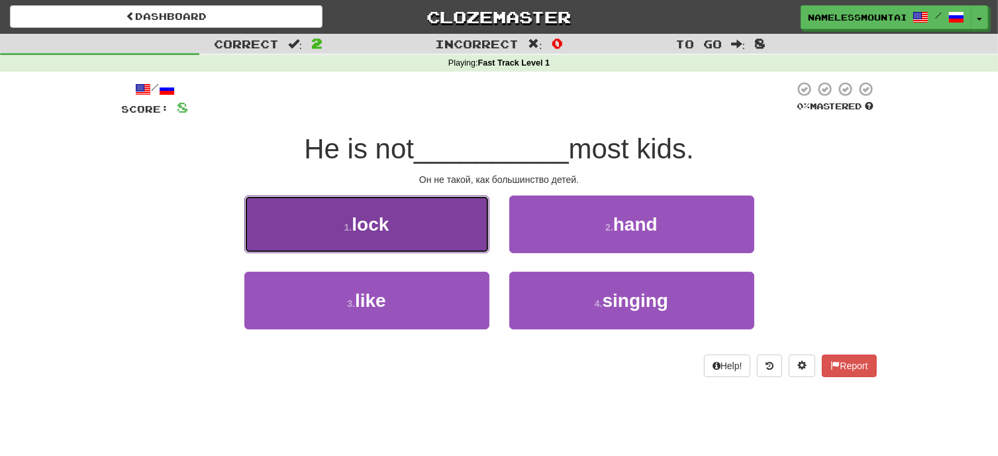
click at [419, 230] on button "1 . lock" at bounding box center [366, 224] width 245 height 58
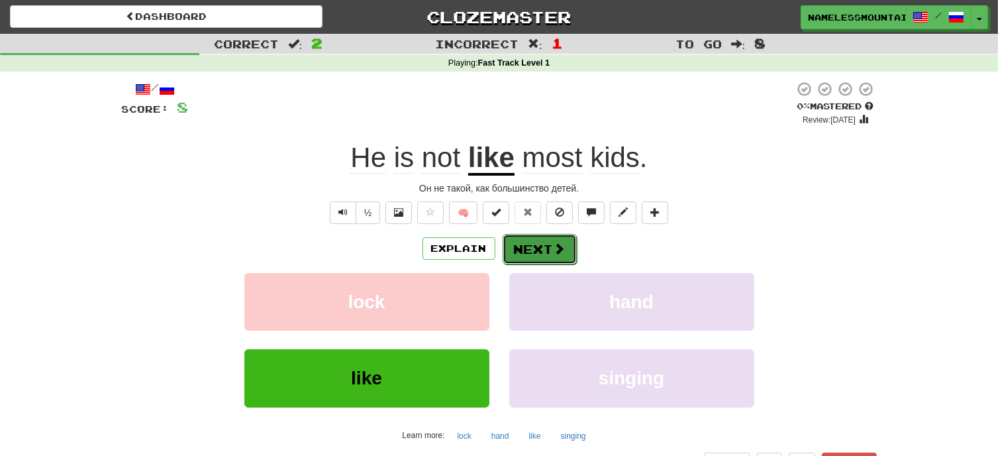
click at [540, 254] on button "Next" at bounding box center [540, 249] width 74 height 30
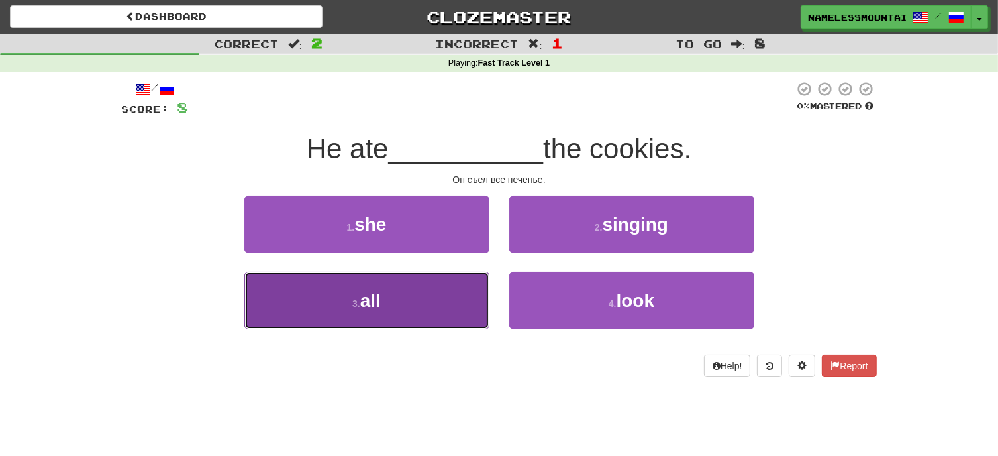
click at [458, 308] on button "3 . all" at bounding box center [366, 301] width 245 height 58
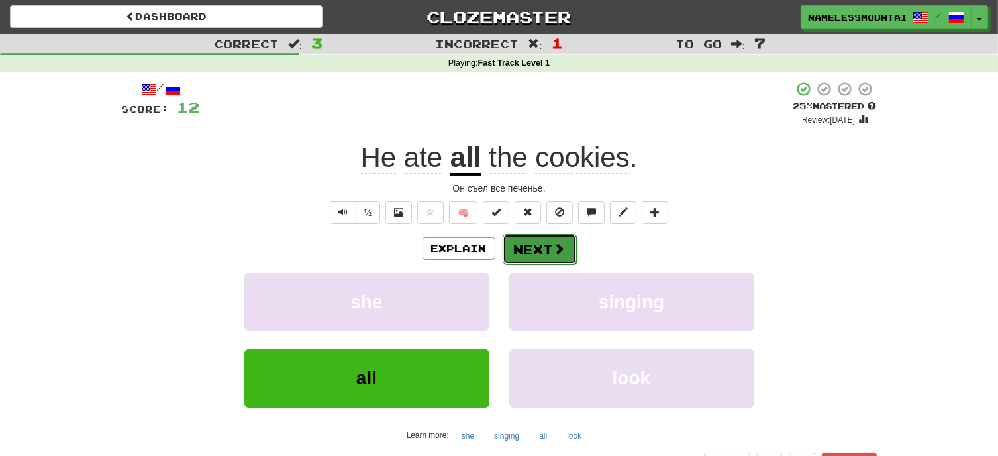
drag, startPoint x: 549, startPoint y: 245, endPoint x: 537, endPoint y: 253, distance: 14.3
click at [537, 253] on button "Next" at bounding box center [540, 249] width 74 height 30
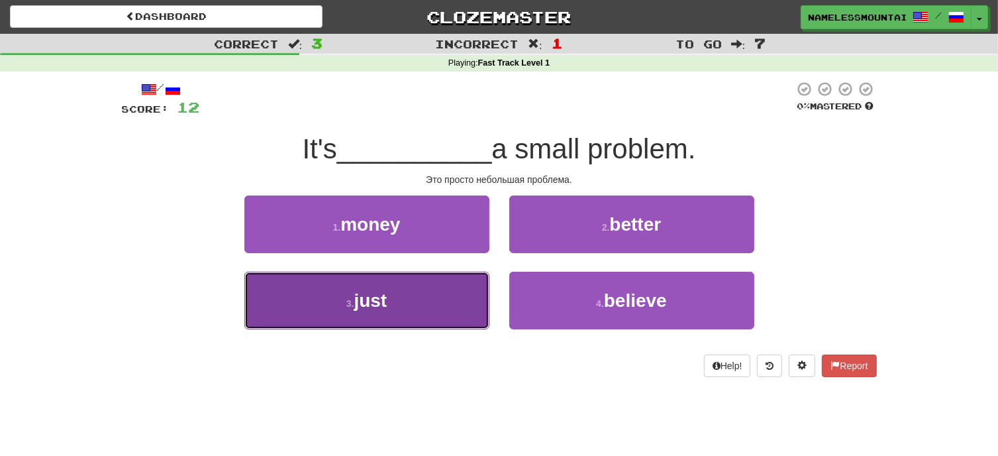
click at [438, 312] on button "3 . just" at bounding box center [366, 301] width 245 height 58
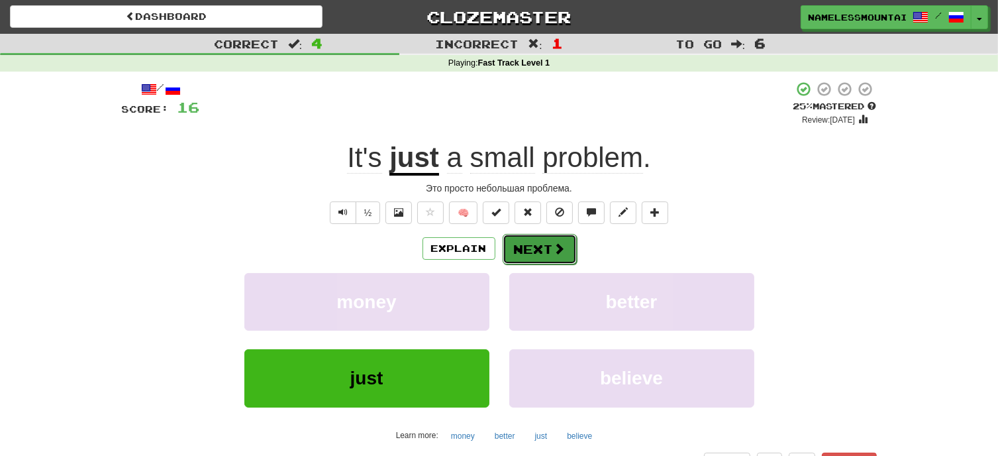
click at [538, 242] on button "Next" at bounding box center [540, 249] width 74 height 30
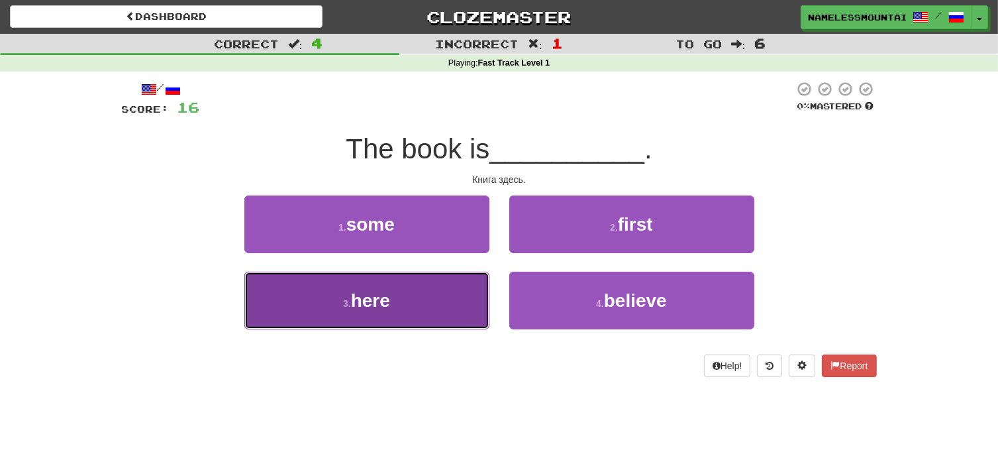
click at [440, 291] on button "3 . here" at bounding box center [366, 301] width 245 height 58
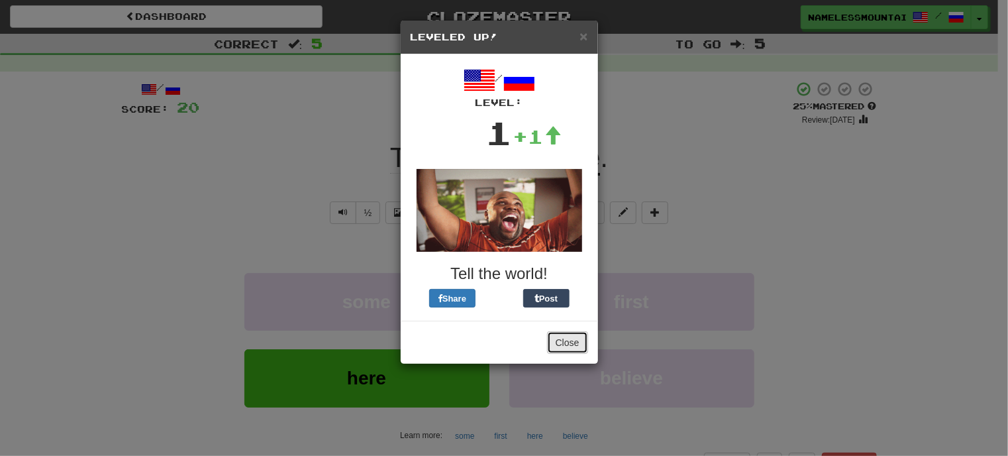
click at [564, 342] on button "Close" at bounding box center [567, 342] width 41 height 23
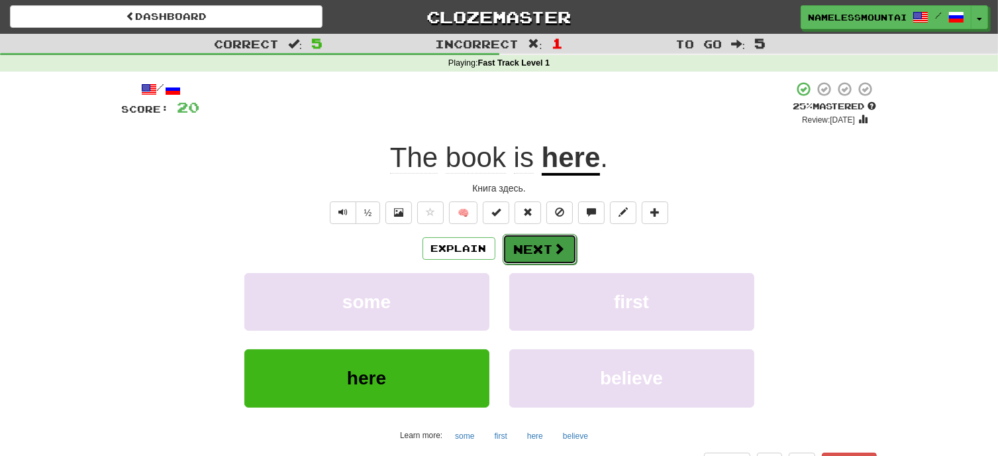
click at [554, 254] on span at bounding box center [560, 248] width 12 height 12
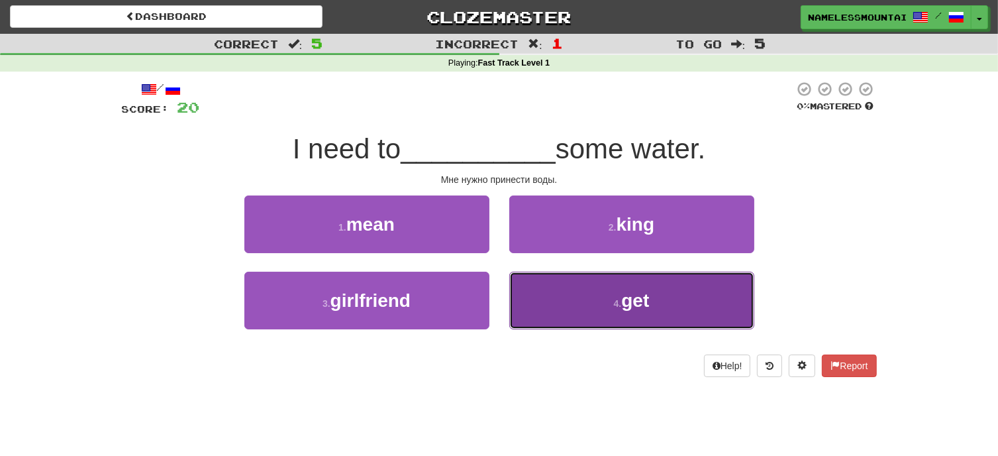
click at [573, 293] on button "4 . get" at bounding box center [631, 301] width 245 height 58
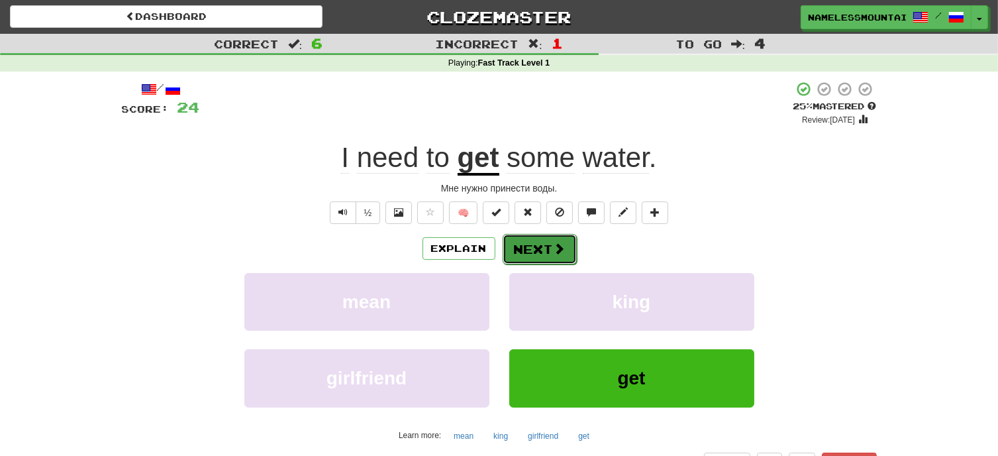
click at [557, 250] on span at bounding box center [560, 248] width 12 height 12
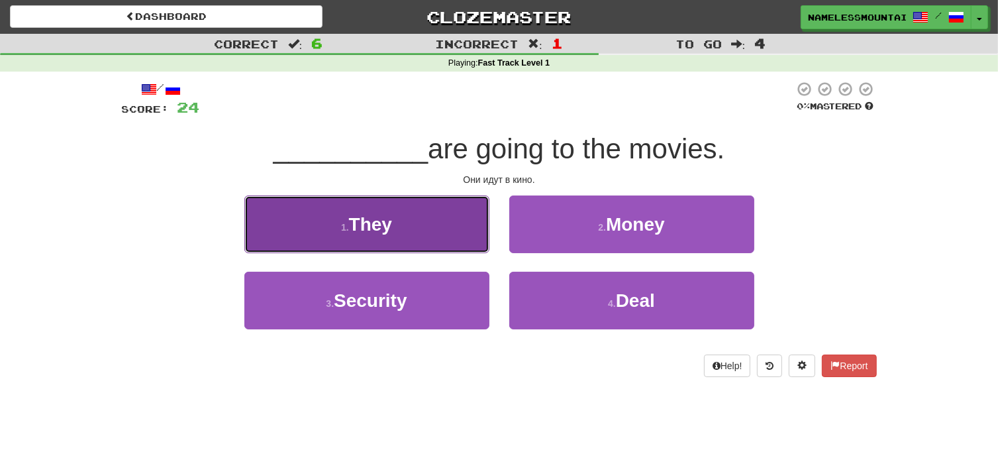
click at [429, 235] on button "1 . They" at bounding box center [366, 224] width 245 height 58
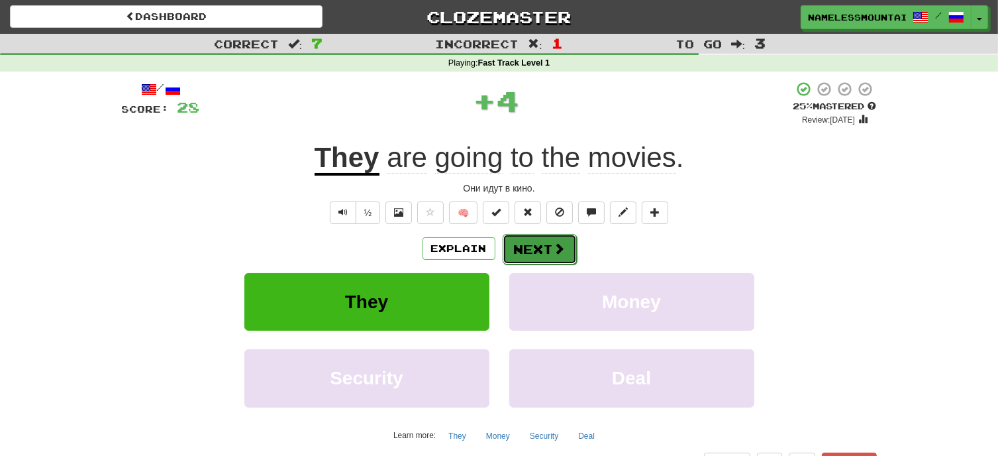
click at [555, 244] on span at bounding box center [560, 248] width 12 height 12
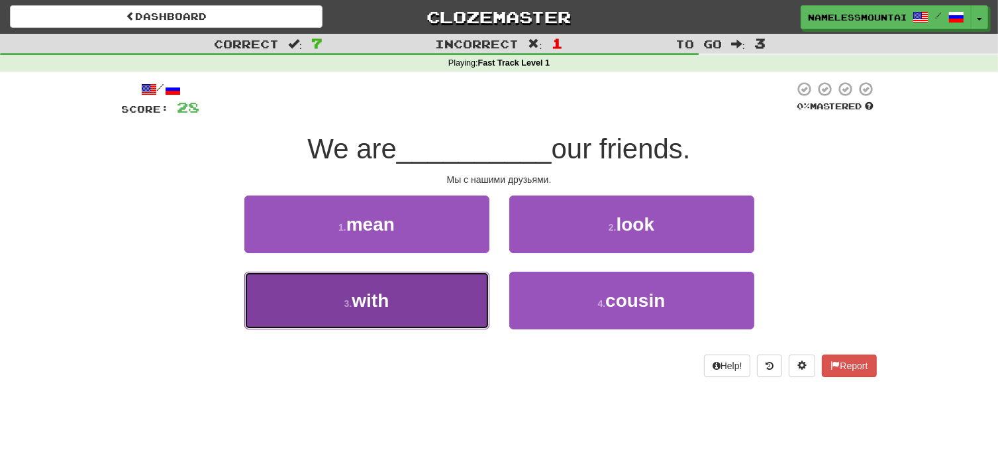
click at [440, 312] on button "3 . with" at bounding box center [366, 301] width 245 height 58
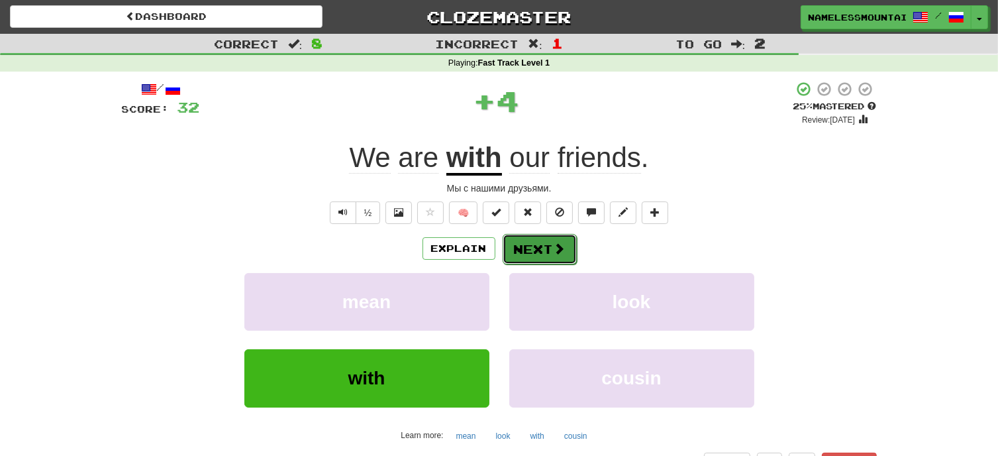
click at [554, 251] on span at bounding box center [560, 248] width 12 height 12
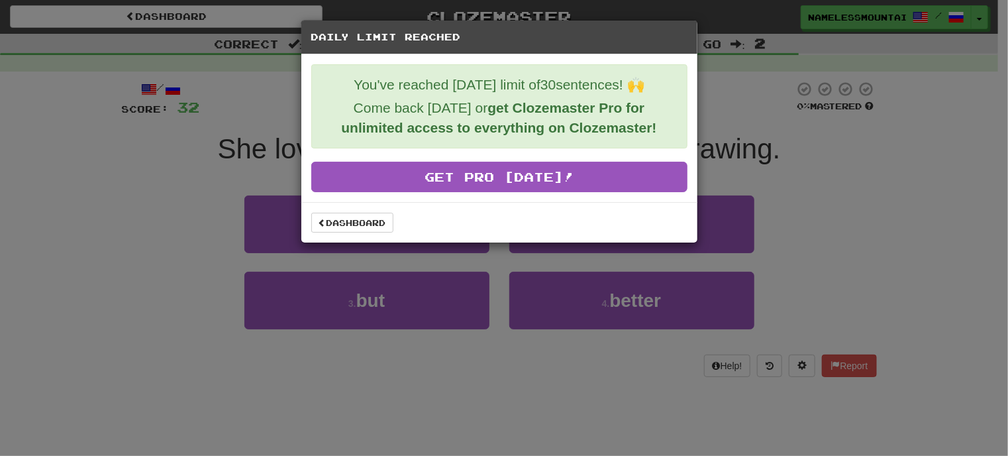
click at [339, 391] on div "Daily Limit Reached You've reached today's limit of 30 sentences! 🙌 Come back t…" at bounding box center [504, 228] width 1008 height 456
click at [366, 222] on link "Dashboard" at bounding box center [352, 223] width 82 height 20
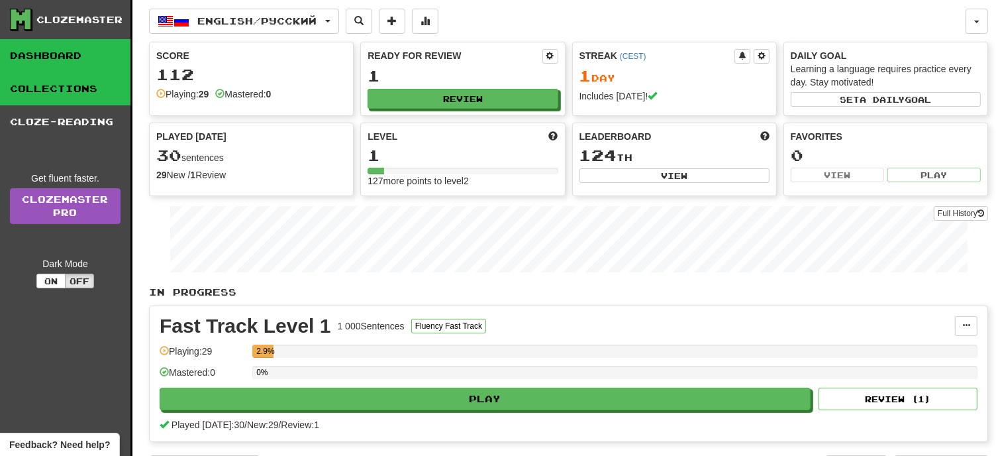
click at [40, 89] on link "Collections" at bounding box center [65, 88] width 130 height 33
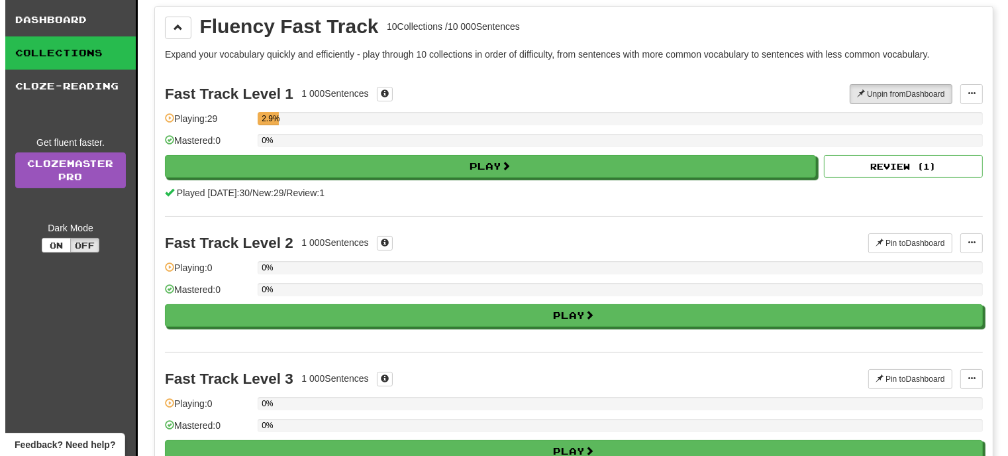
scroll to position [100, 0]
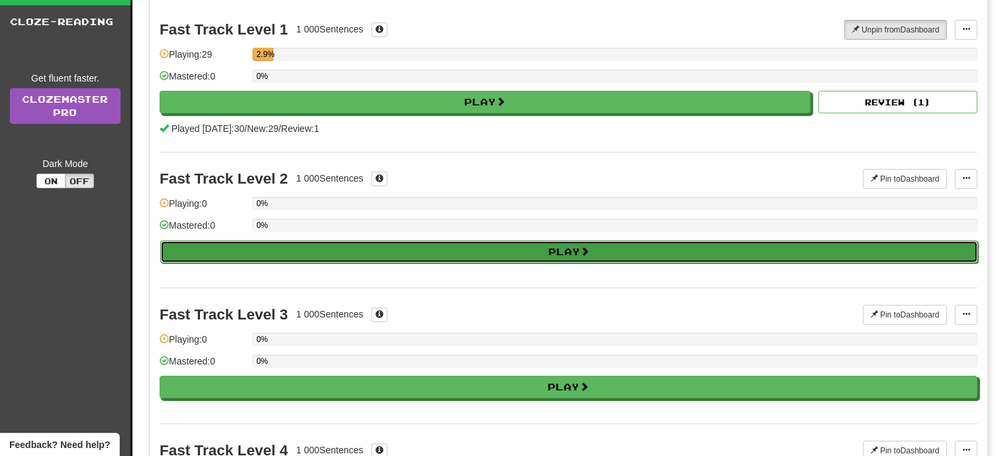
click at [556, 245] on button "Play" at bounding box center [569, 251] width 818 height 23
select select "**"
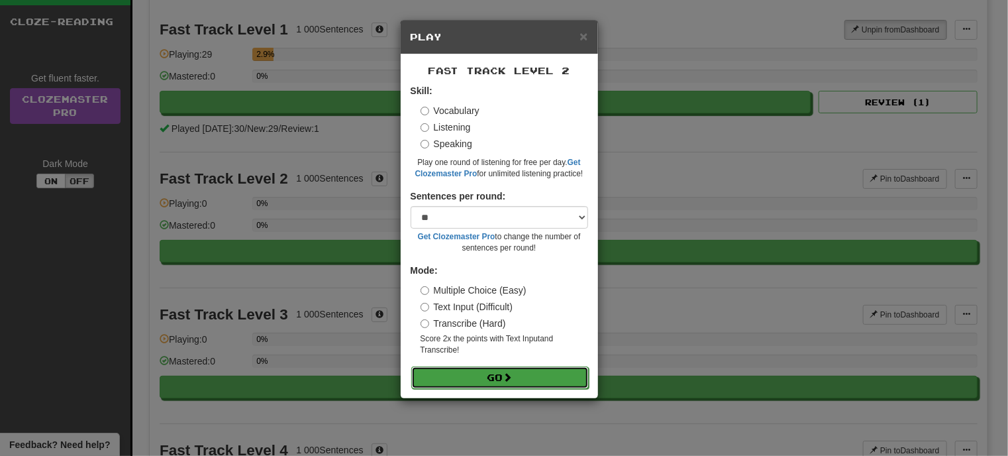
click at [510, 370] on button "Go" at bounding box center [499, 377] width 177 height 23
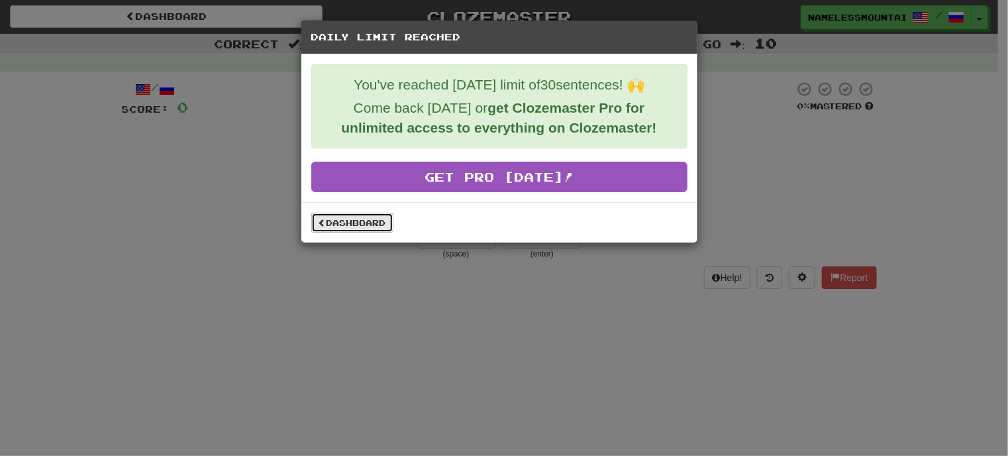
click at [371, 225] on link "Dashboard" at bounding box center [352, 223] width 82 height 20
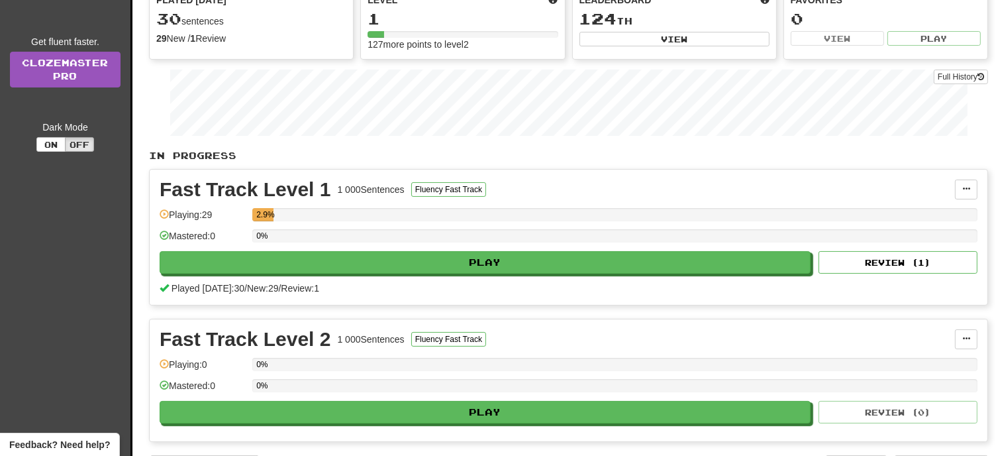
scroll to position [85, 0]
